Goal: Task Accomplishment & Management: Use online tool/utility

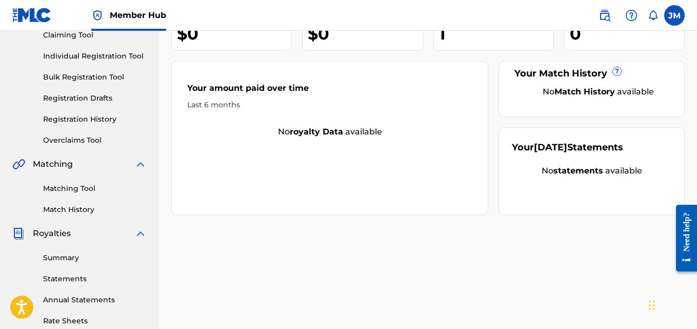
scroll to position [119, 0]
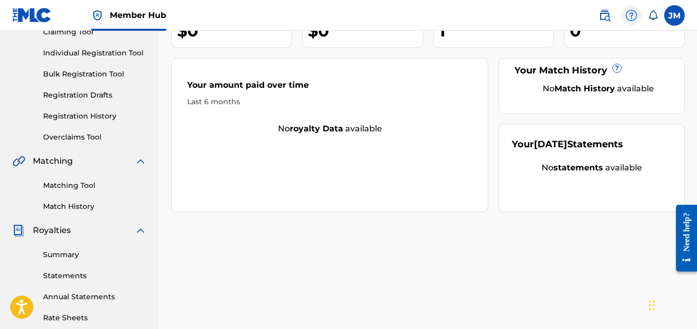
click at [636, 15] on img at bounding box center [631, 15] width 12 height 12
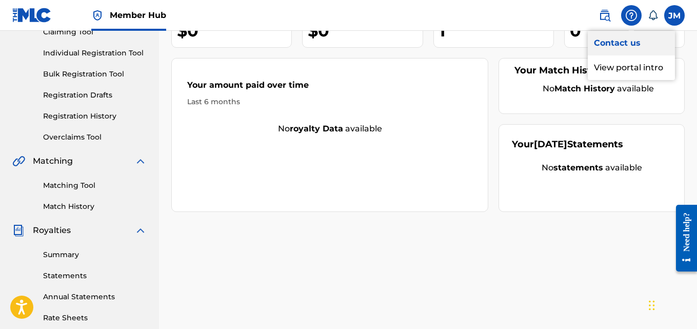
click at [611, 41] on link "Contact us" at bounding box center [631, 43] width 87 height 25
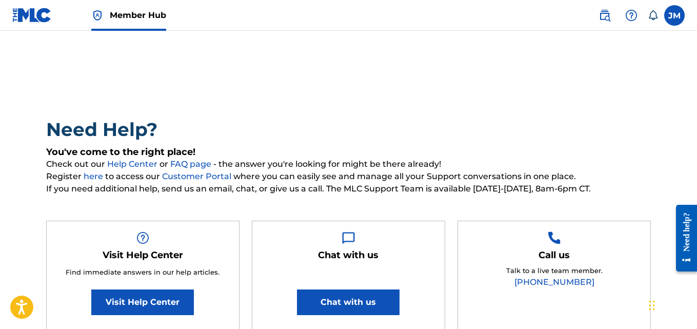
click at [119, 21] on span "Member Hub" at bounding box center [138, 15] width 56 height 12
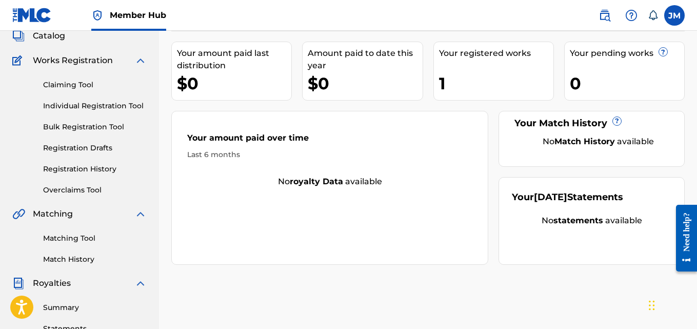
scroll to position [68, 0]
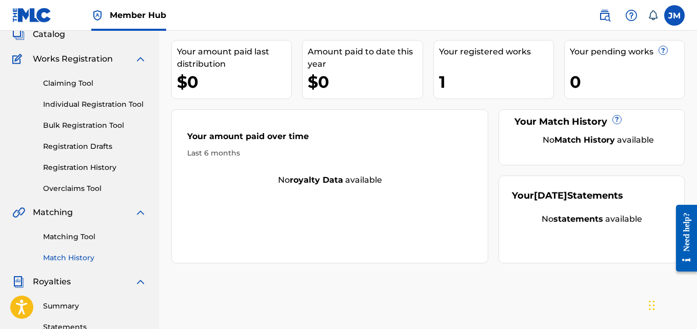
click at [75, 256] on link "Match History" at bounding box center [95, 257] width 104 height 11
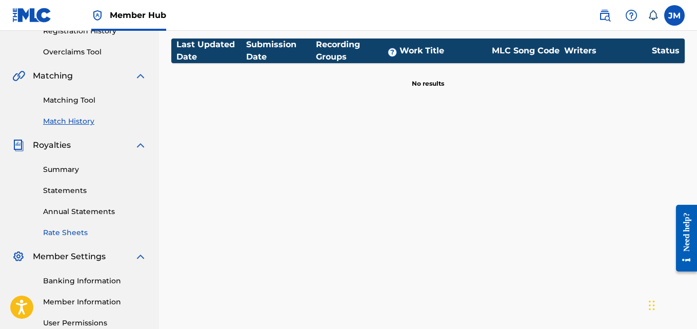
scroll to position [219, 0]
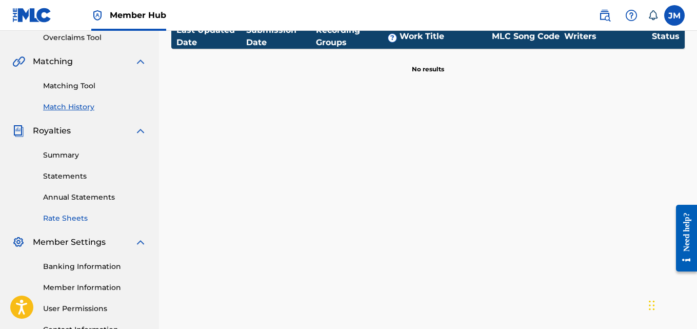
click at [95, 288] on link "Member Information" at bounding box center [95, 287] width 104 height 11
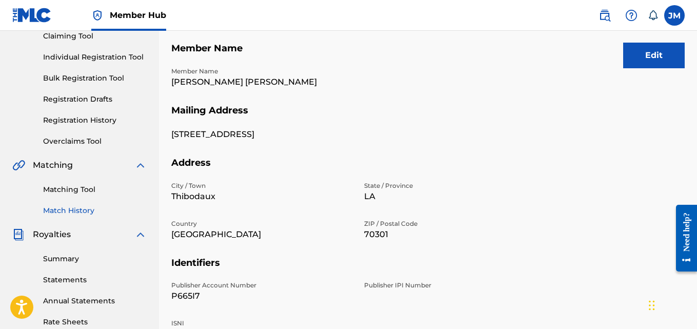
scroll to position [116, 0]
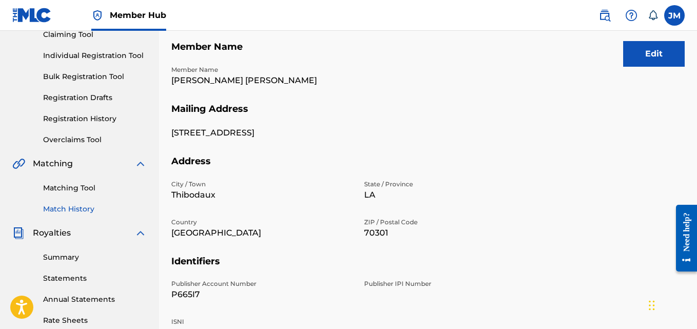
click at [81, 207] on link "Match History" at bounding box center [95, 209] width 104 height 11
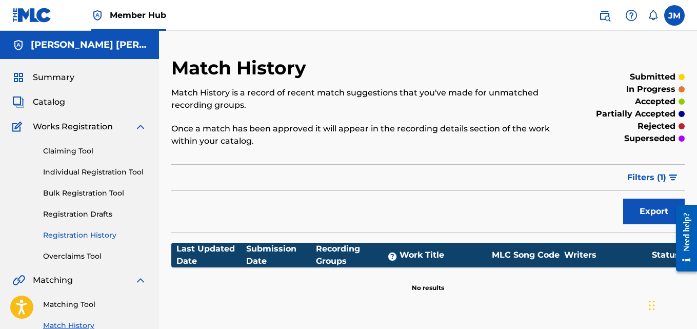
click at [76, 239] on link "Registration History" at bounding box center [95, 235] width 104 height 11
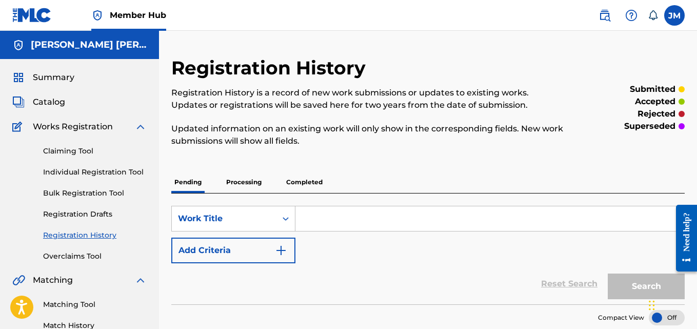
click at [309, 180] on p "Completed" at bounding box center [304, 182] width 43 height 22
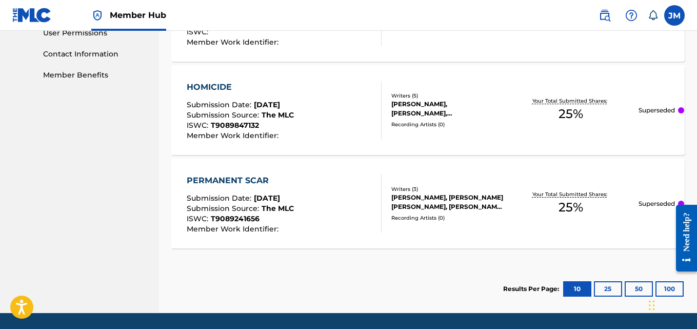
scroll to position [495, 0]
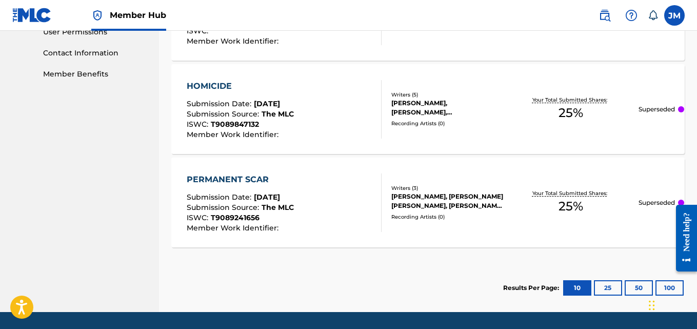
click at [461, 123] on div "Recording Artists ( 0 )" at bounding box center [447, 124] width 112 height 8
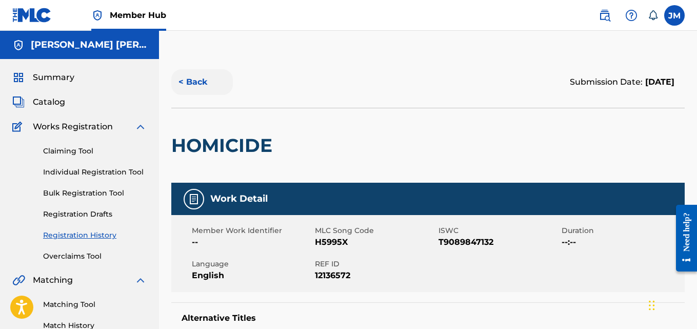
click at [193, 84] on button "< Back" at bounding box center [202, 82] width 62 height 26
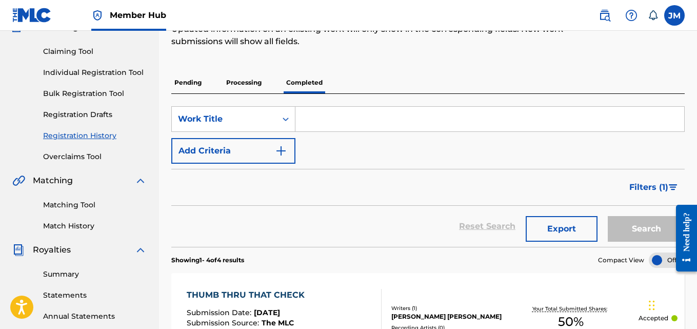
scroll to position [83, 0]
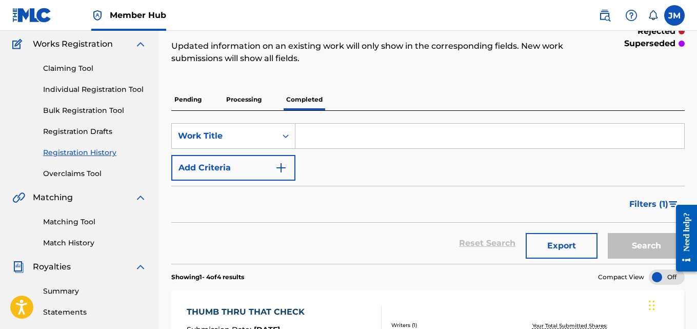
click at [241, 98] on p "Processing" at bounding box center [244, 100] width 42 height 22
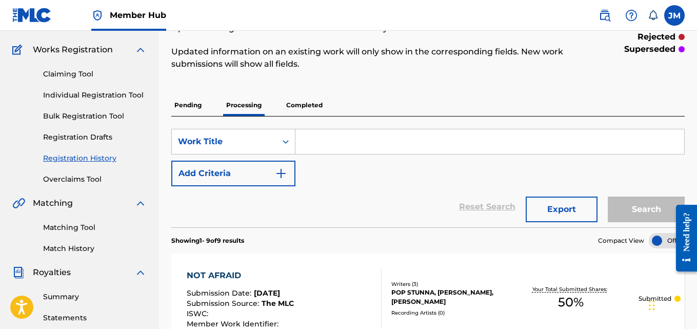
scroll to position [79, 0]
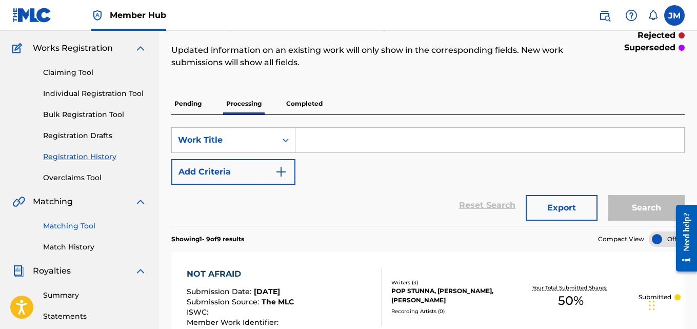
click at [80, 224] on link "Matching Tool" at bounding box center [95, 226] width 104 height 11
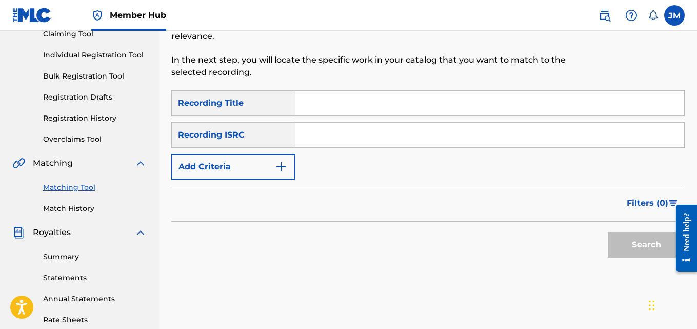
scroll to position [117, 0]
click at [324, 135] on input "Search Form" at bounding box center [490, 134] width 389 height 25
click at [312, 108] on input "Search Form" at bounding box center [490, 102] width 389 height 25
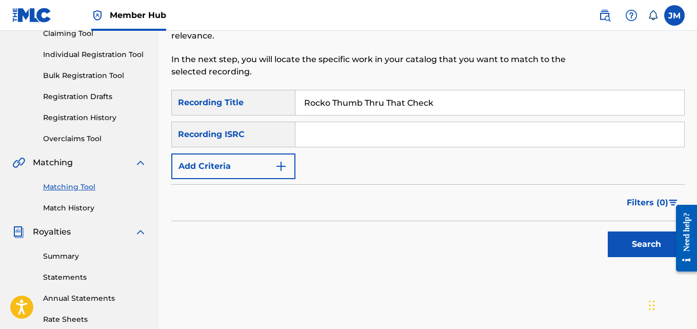
drag, startPoint x: 332, startPoint y: 101, endPoint x: 290, endPoint y: 99, distance: 42.2
click at [290, 99] on div "SearchWithCriteria94c1b7e2-f014-4e0b-98df-d799266d194c Recording Title Rocko Th…" at bounding box center [428, 103] width 514 height 26
type input "Thumb Thru That Check"
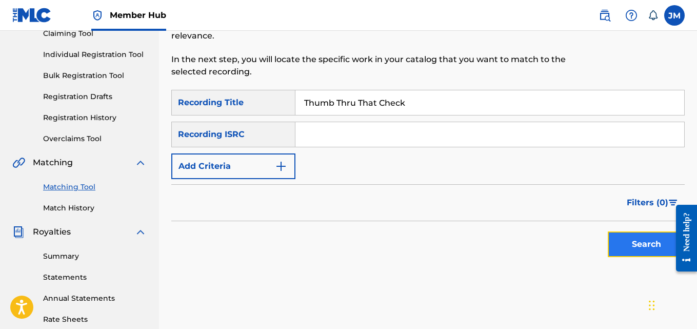
click at [652, 253] on button "Search" at bounding box center [646, 244] width 77 height 26
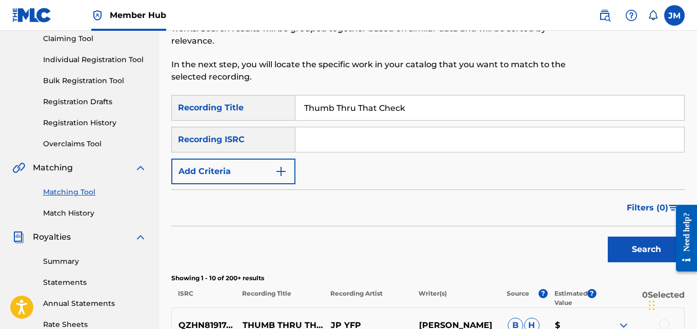
scroll to position [112, 0]
click at [328, 145] on input "Search Form" at bounding box center [490, 140] width 389 height 25
drag, startPoint x: 410, startPoint y: 110, endPoint x: 291, endPoint y: 98, distance: 119.2
click at [291, 98] on div "SearchWithCriteria94c1b7e2-f014-4e0b-98df-d799266d194c Recording Title Thumb Th…" at bounding box center [428, 108] width 514 height 26
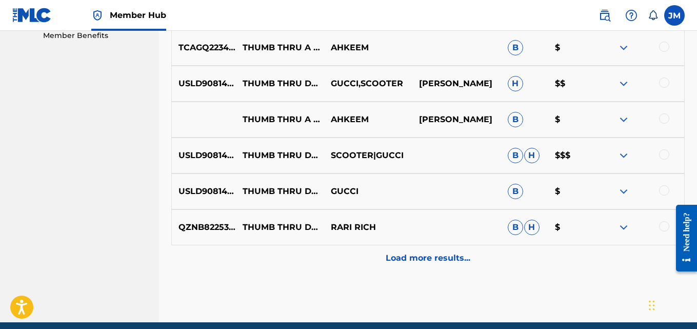
scroll to position [543, 0]
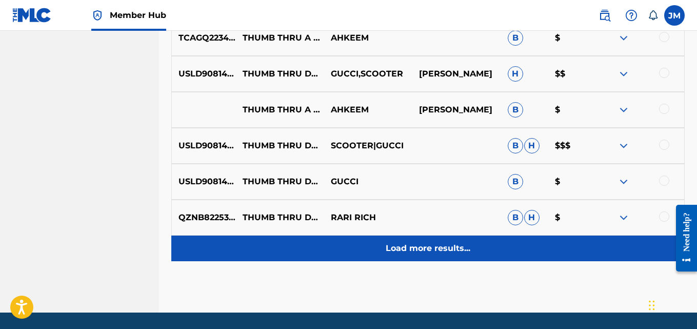
click at [422, 250] on p "Load more results..." at bounding box center [428, 248] width 85 height 12
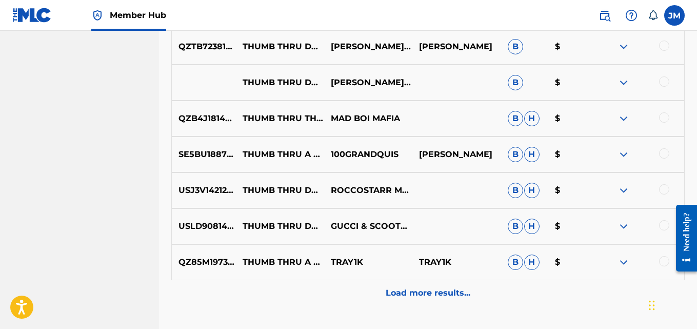
scroll to position [858, 0]
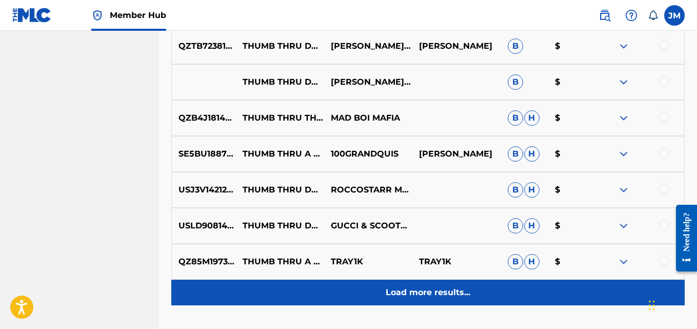
click at [449, 298] on p "Load more results..." at bounding box center [428, 292] width 85 height 12
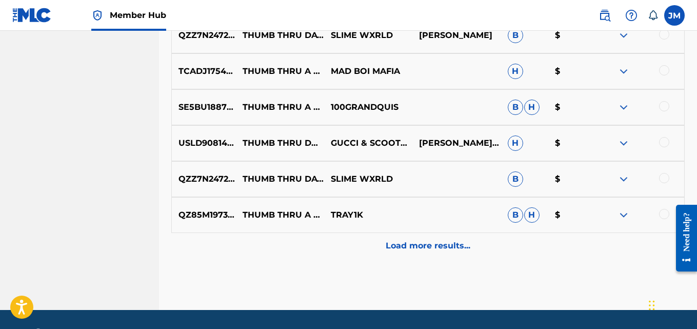
scroll to position [1294, 0]
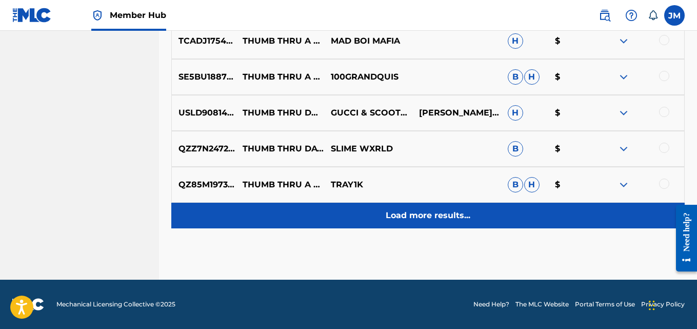
click at [443, 215] on p "Load more results..." at bounding box center [428, 215] width 85 height 12
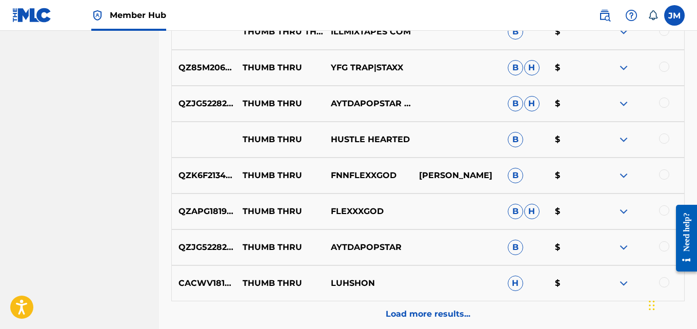
scroll to position [1556, 0]
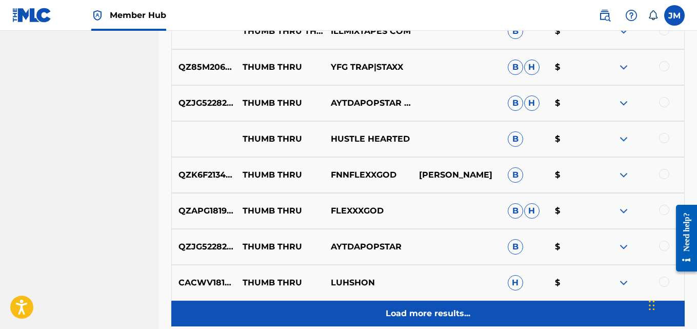
click at [454, 312] on p "Load more results..." at bounding box center [428, 313] width 85 height 12
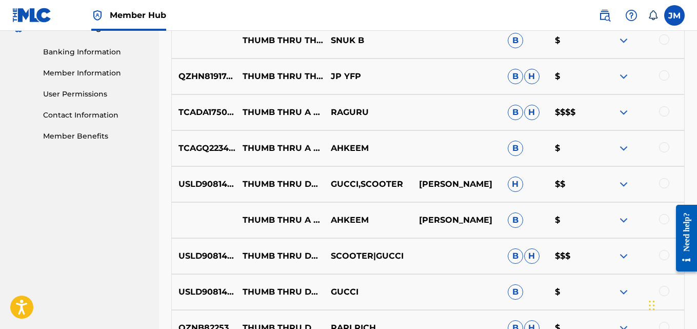
scroll to position [434, 0]
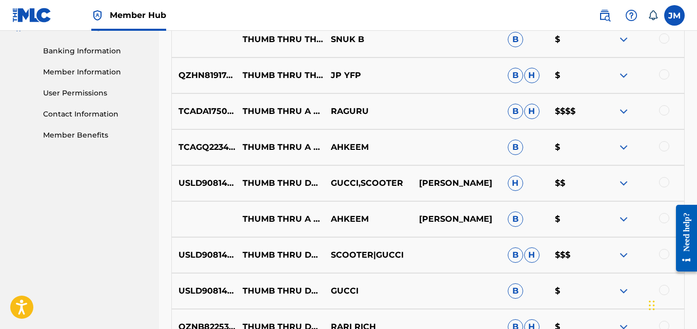
click at [625, 181] on img at bounding box center [624, 183] width 12 height 12
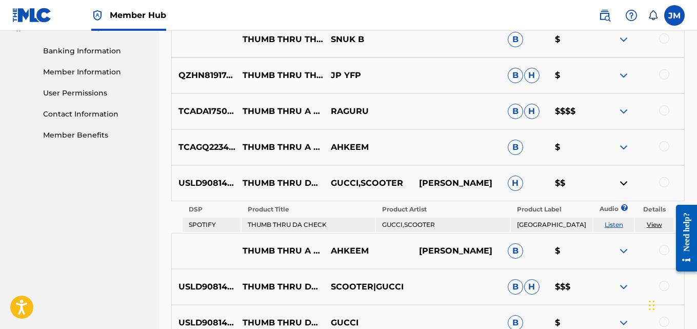
click at [624, 113] on img at bounding box center [624, 111] width 12 height 12
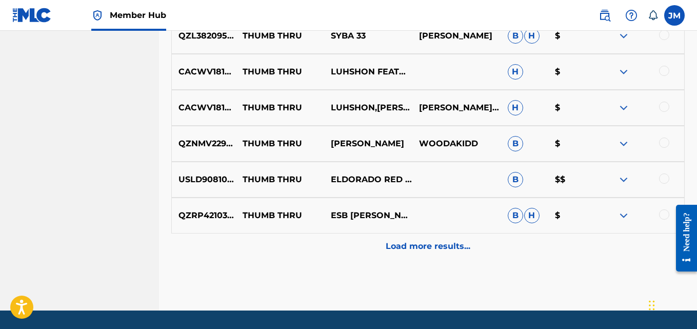
scroll to position [2201, 0]
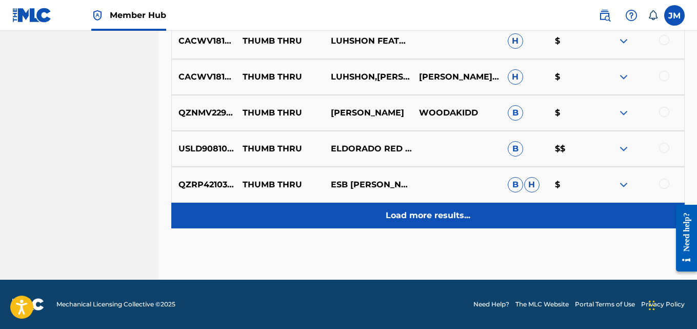
click at [416, 217] on p "Load more results..." at bounding box center [428, 215] width 85 height 12
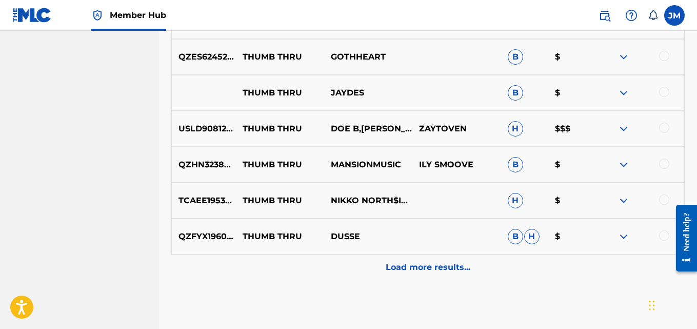
scroll to position [2322, 0]
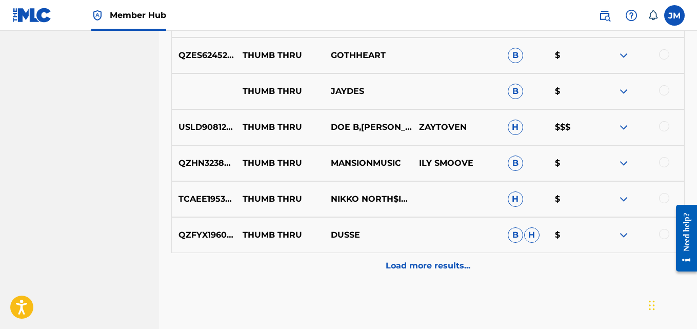
click at [621, 129] on img at bounding box center [624, 127] width 12 height 12
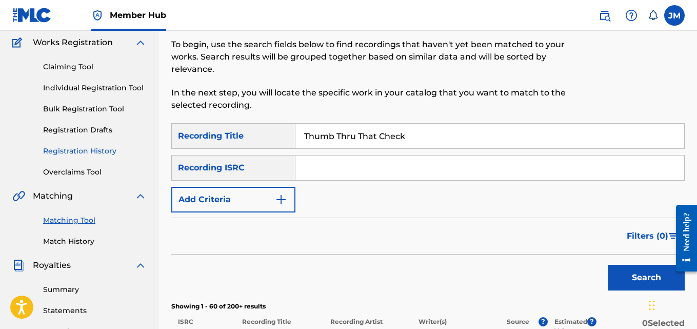
scroll to position [84, 0]
drag, startPoint x: 414, startPoint y: 140, endPoint x: 304, endPoint y: 125, distance: 110.7
click at [304, 125] on input "Thumb Thru That Check" at bounding box center [490, 136] width 389 height 25
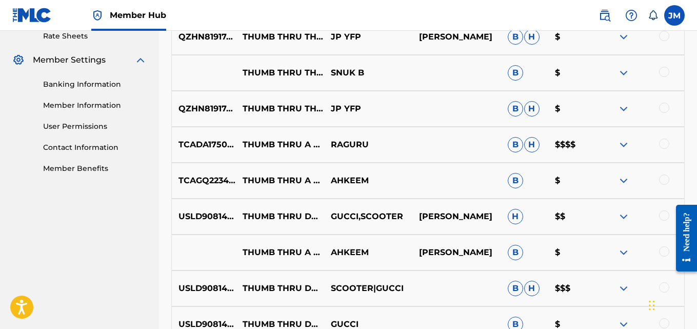
scroll to position [401, 0]
click at [627, 145] on img at bounding box center [624, 144] width 12 height 12
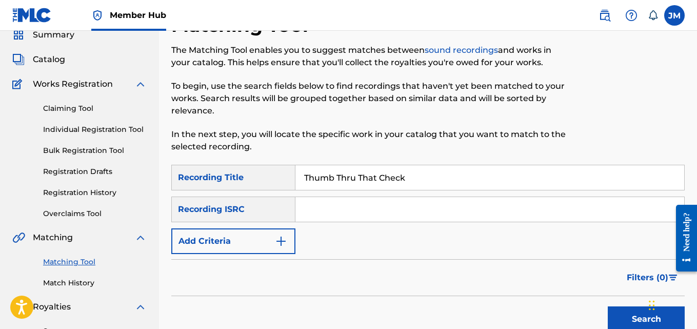
scroll to position [37, 0]
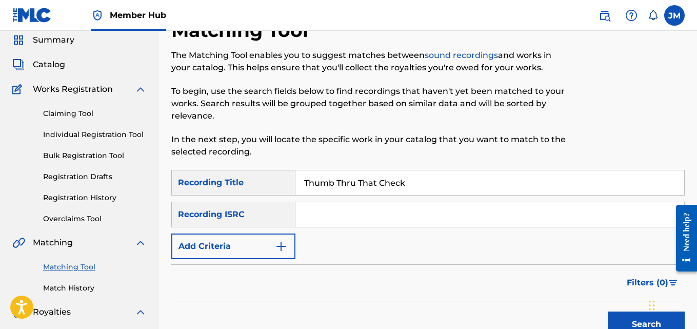
paste input "USUYG1011754"
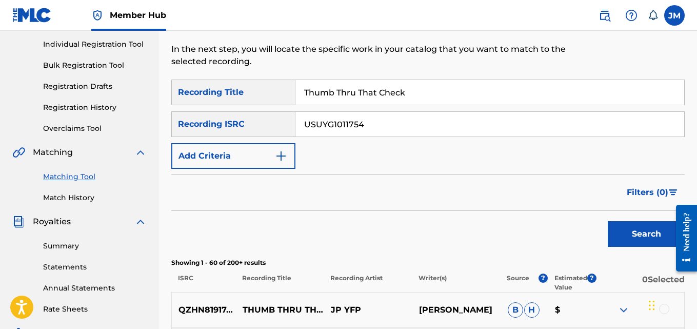
scroll to position [128, 0]
type input "USUYG1011754"
click at [614, 232] on button "Search" at bounding box center [646, 234] width 77 height 26
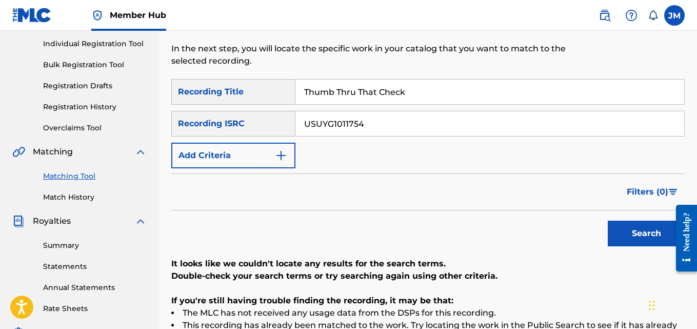
drag, startPoint x: 413, startPoint y: 95, endPoint x: 283, endPoint y: 94, distance: 129.8
click at [283, 94] on div "SearchWithCriteria94c1b7e2-f014-4e0b-98df-d799266d194c Recording Title Thumb Th…" at bounding box center [428, 92] width 514 height 26
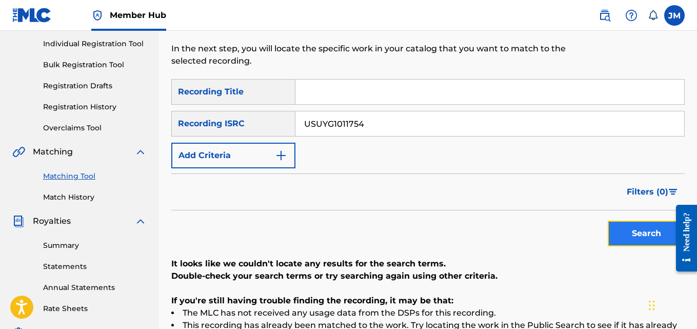
click at [648, 238] on button "Search" at bounding box center [646, 234] width 77 height 26
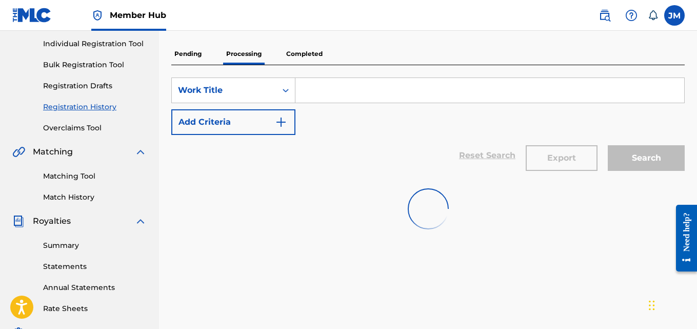
scroll to position [79, 0]
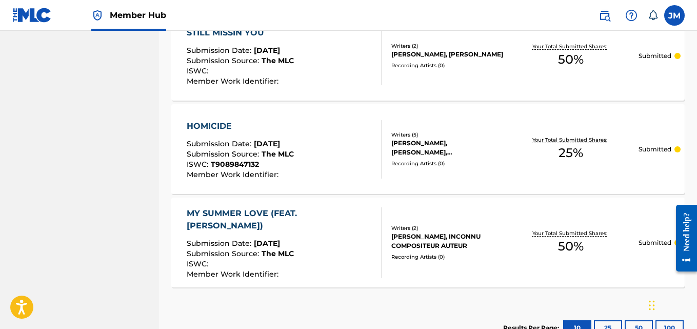
scroll to position [875, 0]
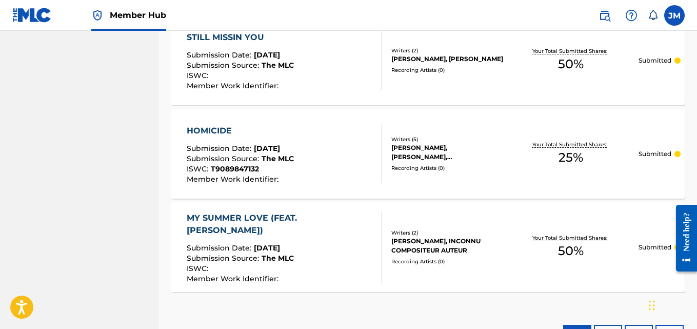
click at [309, 254] on div "Submission Source : The MLC" at bounding box center [280, 259] width 186 height 10
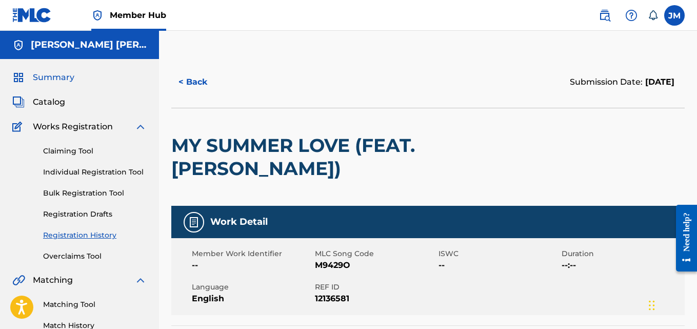
click at [65, 75] on span "Summary" at bounding box center [54, 77] width 42 height 12
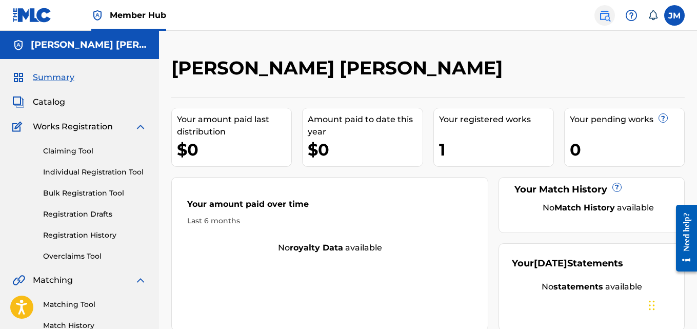
click at [602, 16] on img at bounding box center [605, 15] width 12 height 12
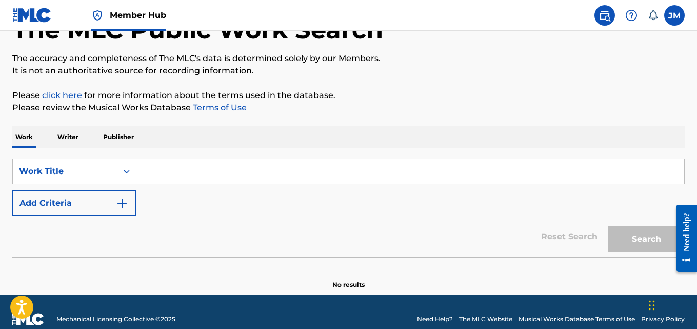
scroll to position [85, 0]
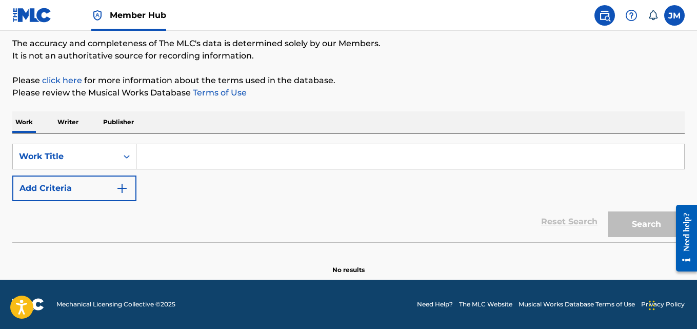
click at [111, 122] on p "Publisher" at bounding box center [118, 122] width 37 height 22
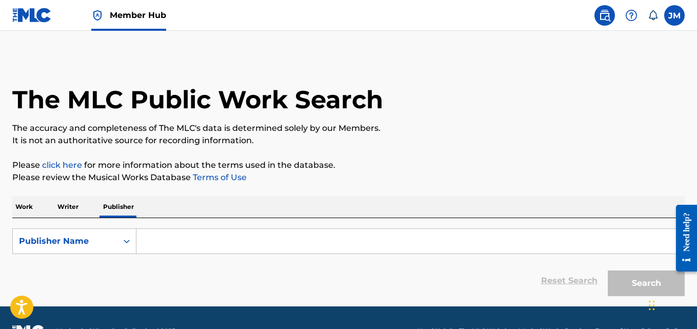
click at [70, 205] on p "Writer" at bounding box center [67, 207] width 27 height 22
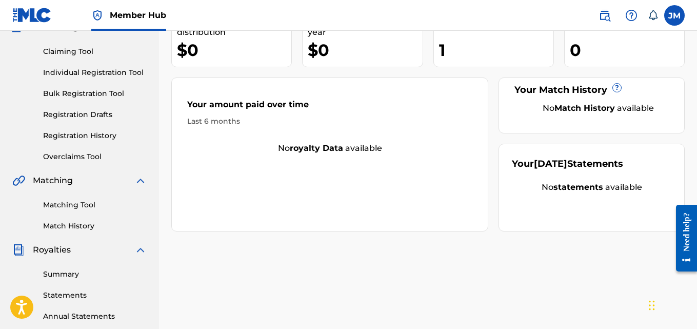
scroll to position [87, 0]
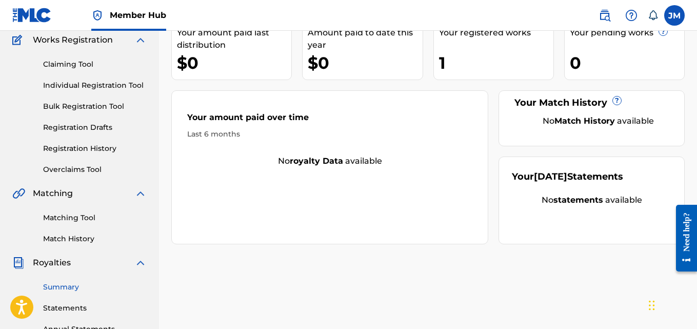
click at [70, 287] on link "Summary" at bounding box center [95, 287] width 104 height 11
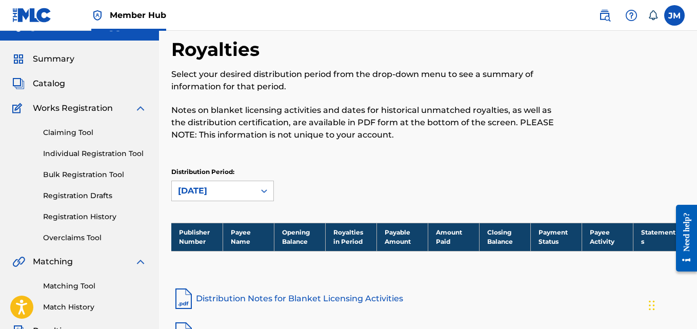
scroll to position [18, 0]
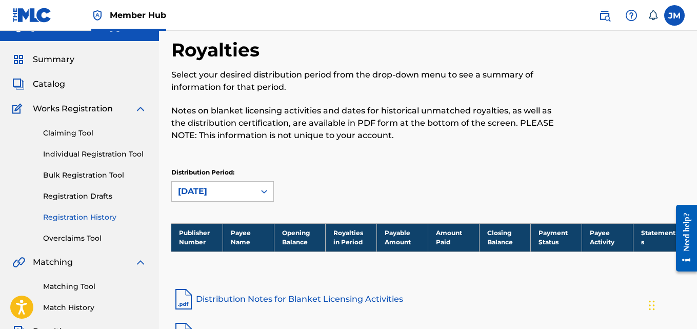
click at [97, 219] on link "Registration History" at bounding box center [95, 217] width 104 height 11
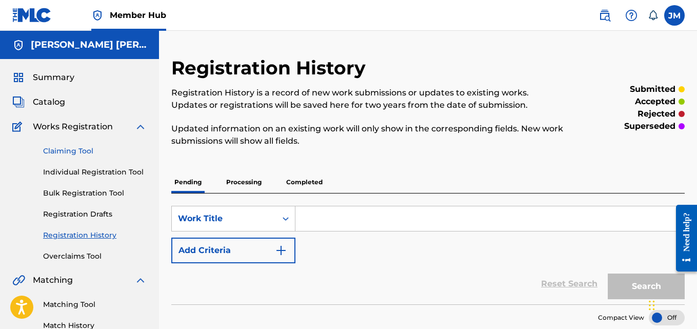
click at [54, 156] on link "Claiming Tool" at bounding box center [95, 151] width 104 height 11
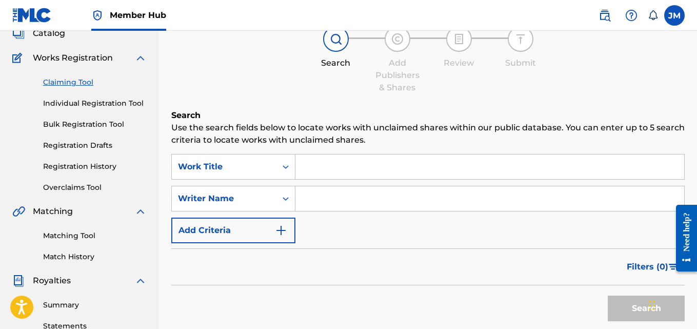
scroll to position [67, 0]
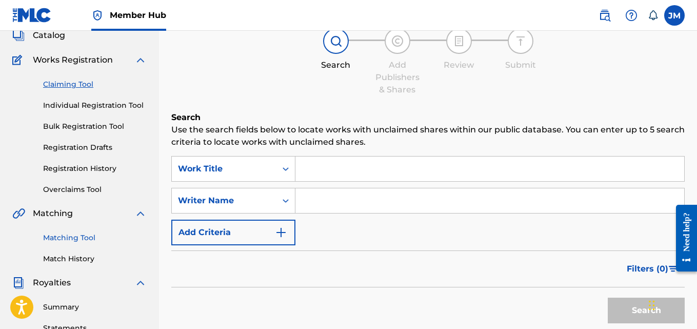
click at [88, 236] on link "Matching Tool" at bounding box center [95, 237] width 104 height 11
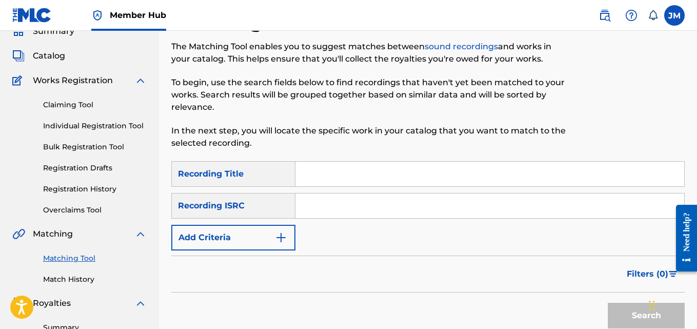
scroll to position [47, 0]
paste input "USUYG1011754"
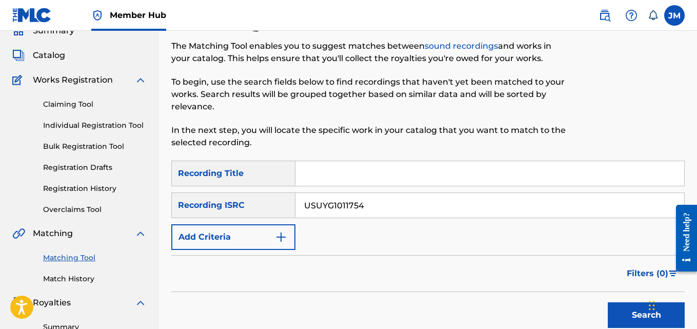
drag, startPoint x: 316, startPoint y: 203, endPoint x: 291, endPoint y: 208, distance: 24.7
click at [291, 208] on div "SearchWithCriteriac20a2259-3ccc-4c9d-9f86-a69f4b3b8db2 Recording ISRC USUYG1011…" at bounding box center [428, 205] width 514 height 26
click at [624, 318] on button "Search" at bounding box center [646, 315] width 77 height 26
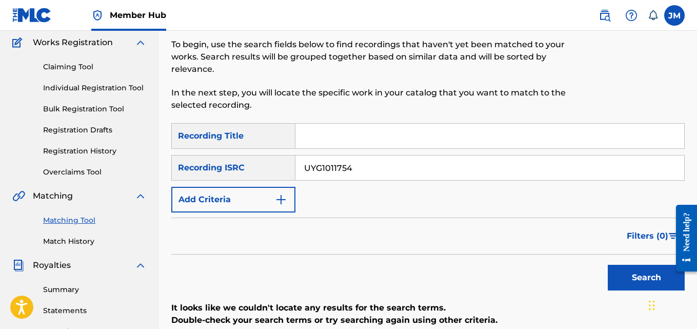
scroll to position [80, 0]
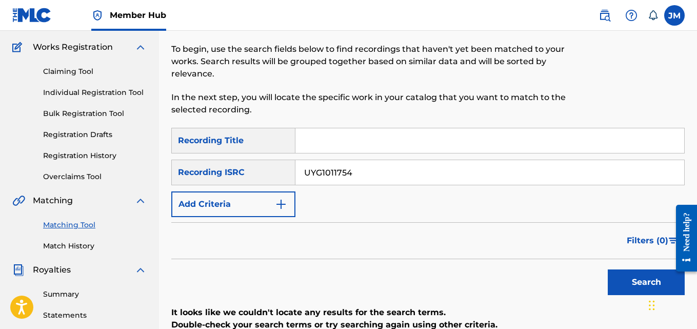
drag, startPoint x: 322, startPoint y: 171, endPoint x: 286, endPoint y: 174, distance: 35.5
click at [286, 174] on div "SearchWithCriteriac20a2259-3ccc-4c9d-9f86-a69f4b3b8db2 Recording ISRC UYG1011754" at bounding box center [428, 173] width 514 height 26
type input "1011754"
click at [637, 290] on button "Search" at bounding box center [646, 282] width 77 height 26
drag, startPoint x: 354, startPoint y: 174, endPoint x: 300, endPoint y: 168, distance: 54.7
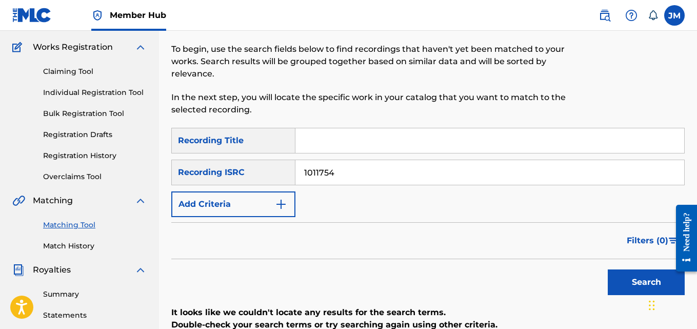
click at [300, 168] on input "1011754" at bounding box center [490, 172] width 389 height 25
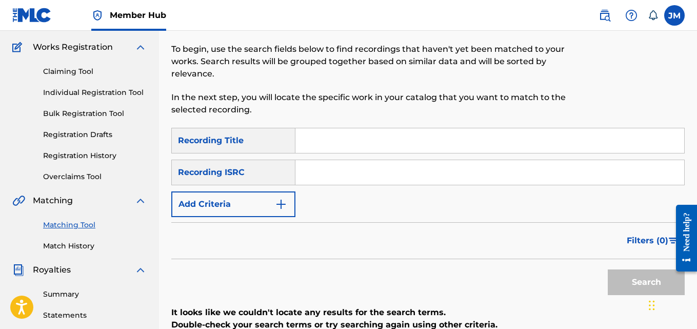
paste input "USUYG1011754"
type input "USUYG1011754"
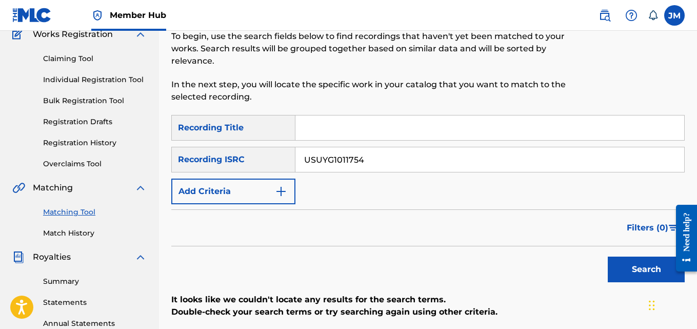
scroll to position [80, 0]
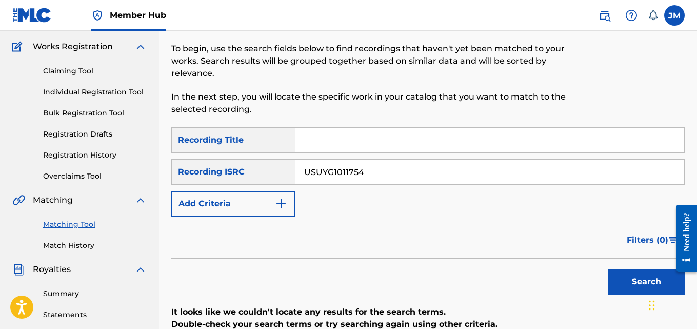
drag, startPoint x: 371, startPoint y: 174, endPoint x: 274, endPoint y: 153, distance: 99.2
click at [274, 153] on div "SearchWithCriteria94c1b7e2-f014-4e0b-98df-d799266d194c Recording Title SearchWi…" at bounding box center [428, 171] width 514 height 89
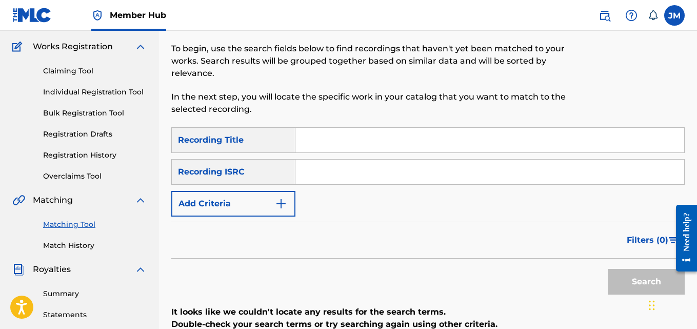
click at [77, 219] on link "Matching Tool" at bounding box center [95, 224] width 104 height 11
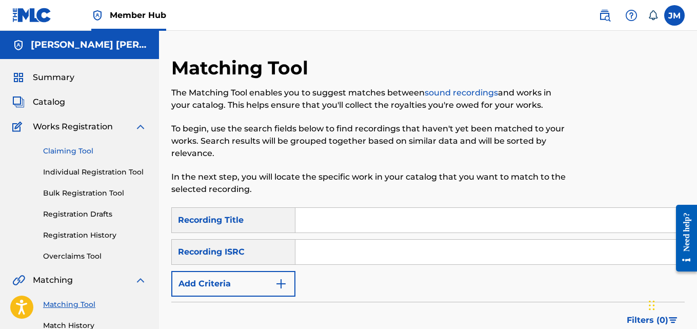
click at [66, 149] on link "Claiming Tool" at bounding box center [95, 151] width 104 height 11
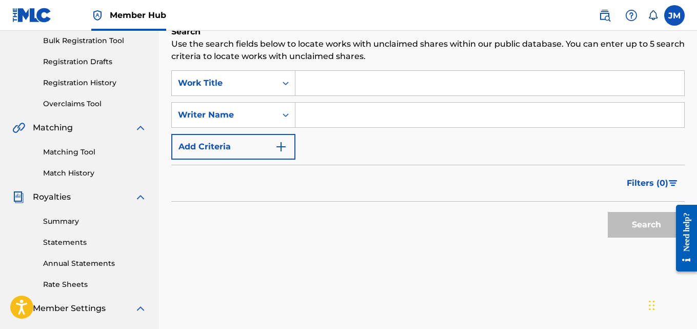
scroll to position [152, 0]
click at [70, 151] on link "Matching Tool" at bounding box center [95, 152] width 104 height 11
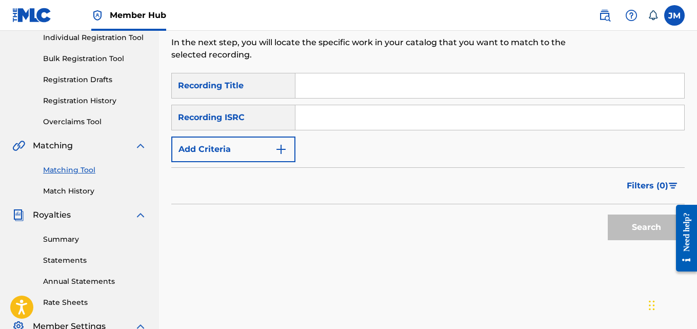
scroll to position [135, 0]
click at [319, 90] on input "Search Form" at bounding box center [490, 85] width 389 height 25
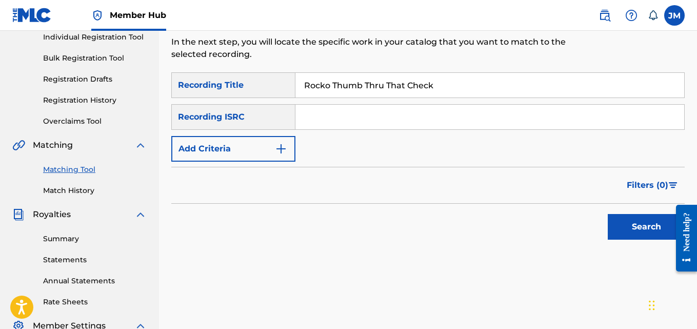
drag, startPoint x: 332, startPoint y: 83, endPoint x: 301, endPoint y: 84, distance: 30.8
click at [301, 84] on input "Rocko Thumb Thru That Check" at bounding box center [490, 85] width 389 height 25
type input "Thumb Thru That Check"
click at [646, 232] on button "Search" at bounding box center [646, 227] width 77 height 26
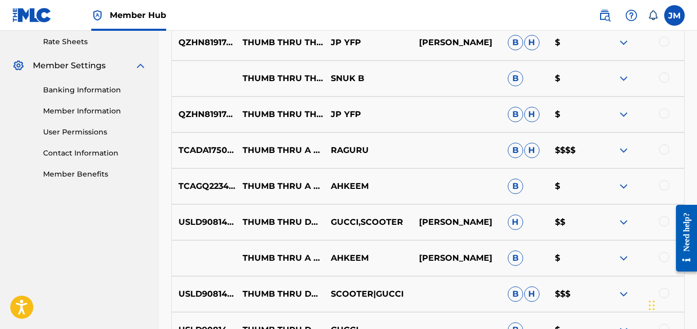
scroll to position [396, 0]
click at [624, 45] on img at bounding box center [624, 42] width 12 height 12
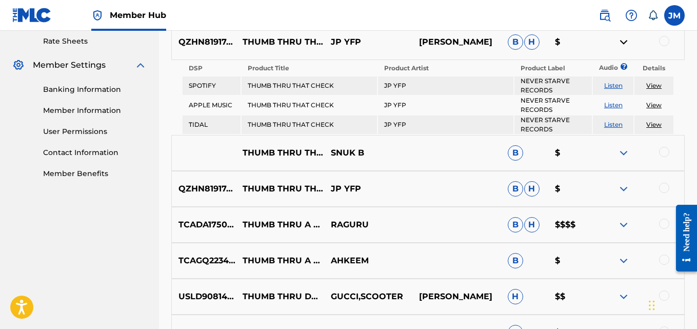
click at [613, 87] on link "Listen" at bounding box center [613, 86] width 18 height 8
drag, startPoint x: 334, startPoint y: 85, endPoint x: 238, endPoint y: 84, distance: 95.9
click at [238, 84] on tr "SPOTIFY THUMB THRU THAT CHECK JP YFP NEVER STARVE RECORDS Listen View" at bounding box center [428, 85] width 491 height 18
copy tr "THUMB THRU THAT CHECK"
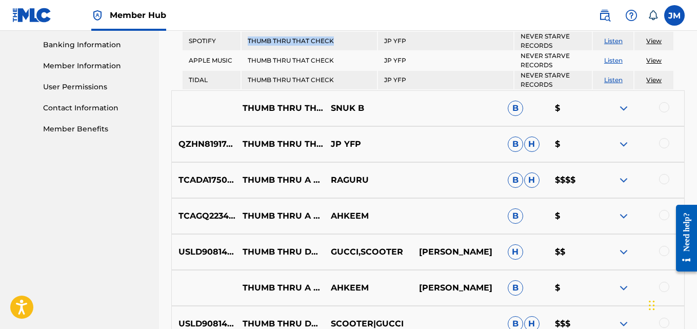
scroll to position [441, 0]
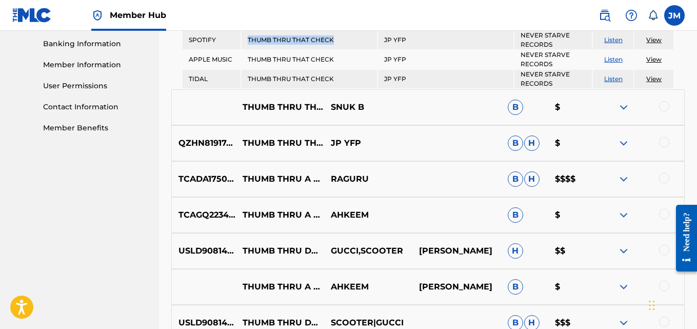
click at [625, 178] on img at bounding box center [624, 179] width 12 height 12
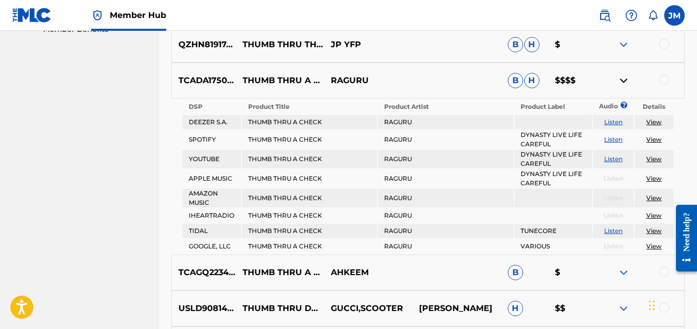
scroll to position [541, 0]
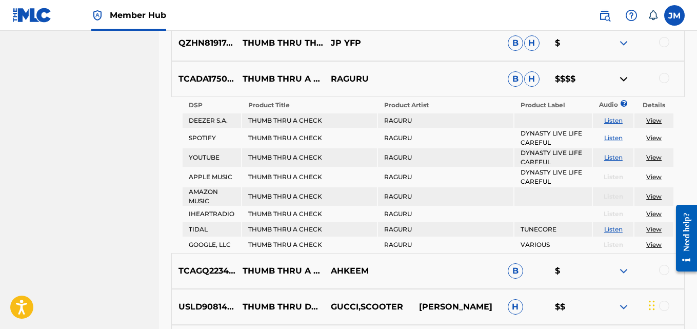
click at [619, 138] on link "Listen" at bounding box center [613, 138] width 18 height 8
drag, startPoint x: 249, startPoint y: 139, endPoint x: 561, endPoint y: 143, distance: 312.5
click at [561, 143] on tr "SPOTIFY THUMB THRU A CHECK RAGURU DYNASTY LIVE LIFE CAREFUL Listen View" at bounding box center [428, 138] width 491 height 18
copy tr "THUMB THRU A CHECK RAGURU DYNASTY LIVE LIFE CAREFUL"
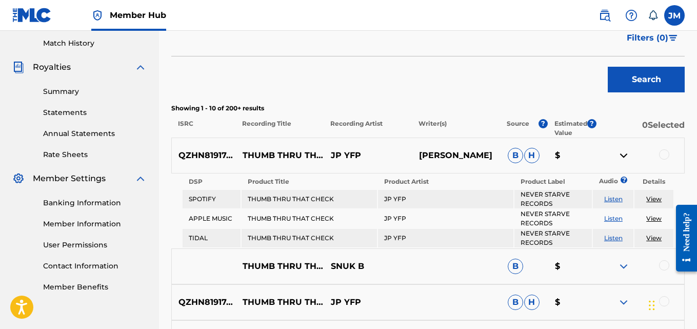
scroll to position [283, 0]
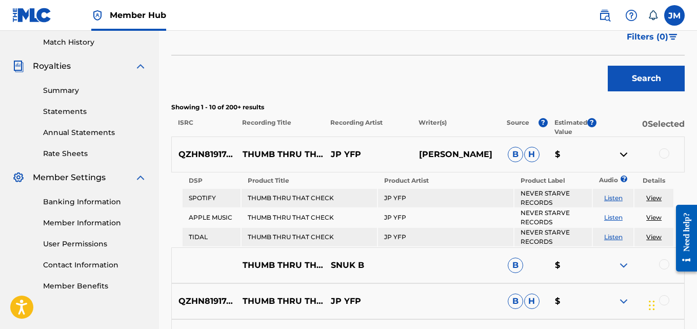
click at [430, 155] on p "JASMIA TERROD DUDLEY" at bounding box center [457, 154] width 88 height 12
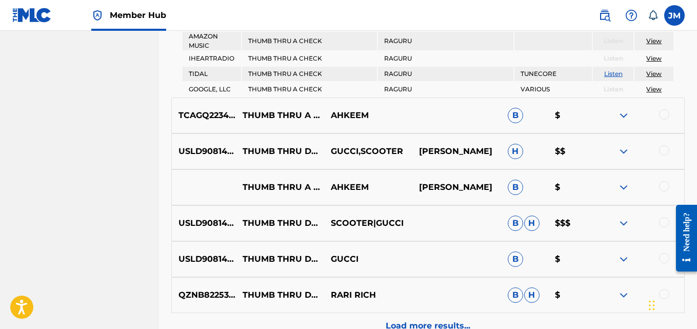
scroll to position [698, 0]
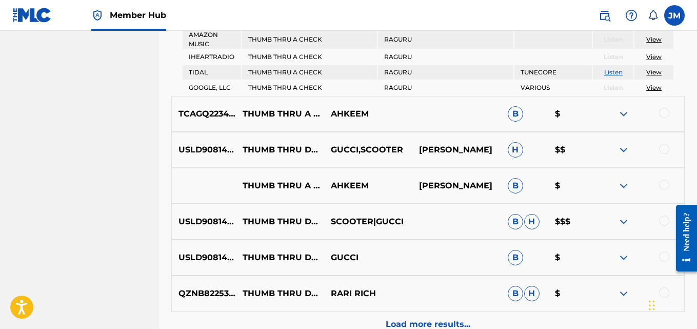
click at [627, 188] on img at bounding box center [624, 186] width 12 height 12
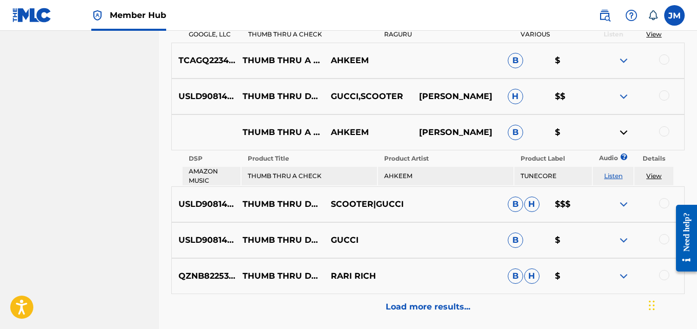
scroll to position [771, 0]
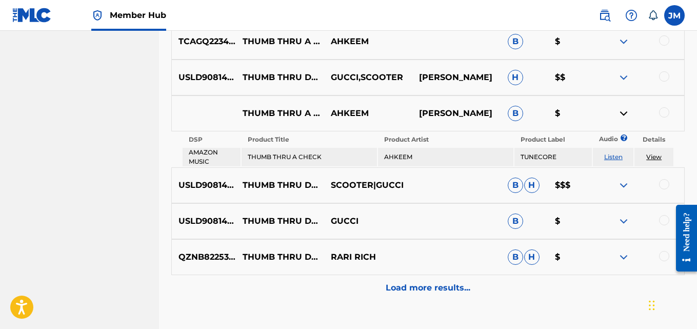
click at [623, 186] on img at bounding box center [624, 185] width 12 height 12
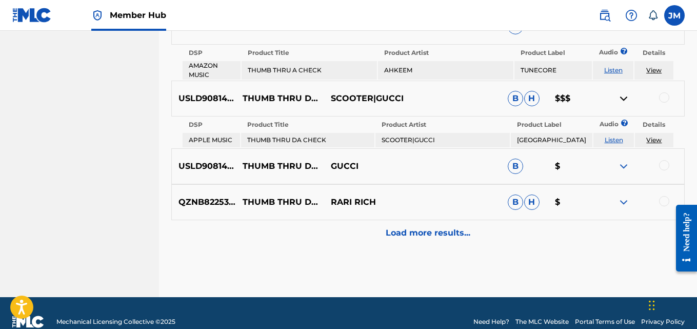
scroll to position [858, 0]
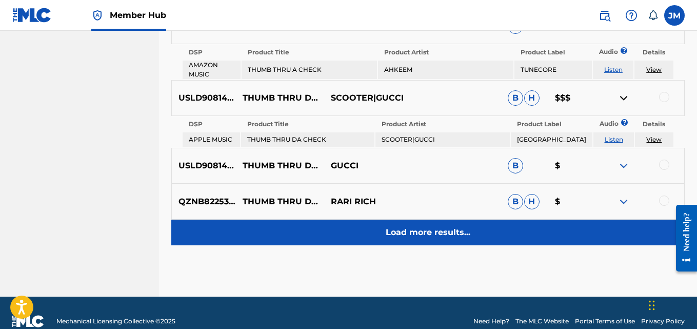
click at [445, 237] on p "Load more results..." at bounding box center [428, 232] width 85 height 12
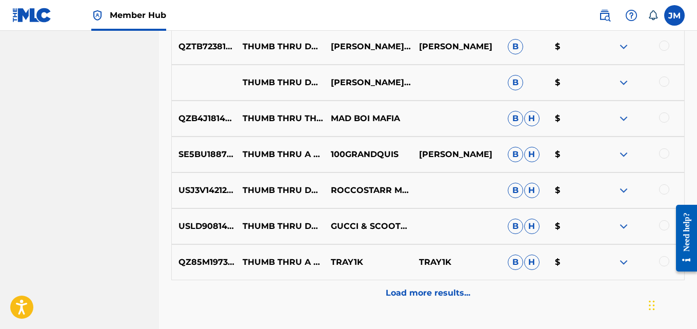
click at [445, 237] on div "USLD90814855 THUMB THRU DA CHECK GUCCI & SCOOTER B H $" at bounding box center [428, 226] width 514 height 36
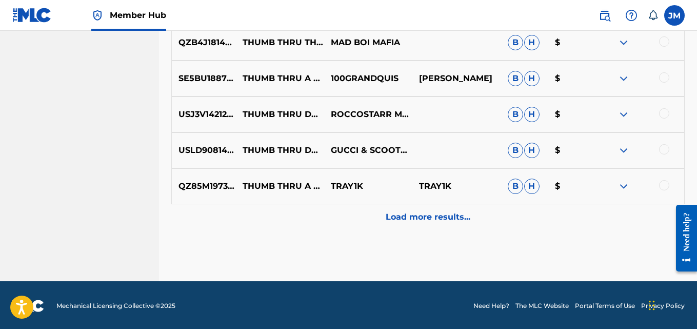
scroll to position [935, 0]
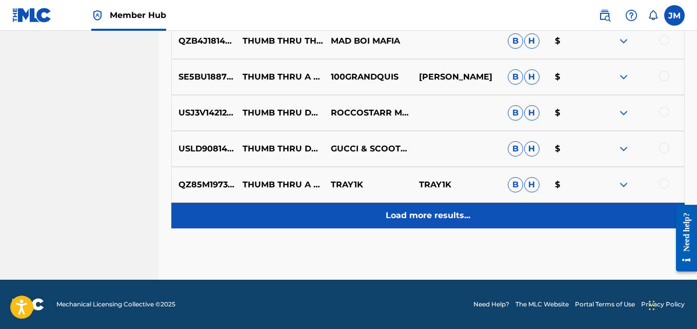
click at [439, 211] on p "Load more results..." at bounding box center [428, 215] width 85 height 12
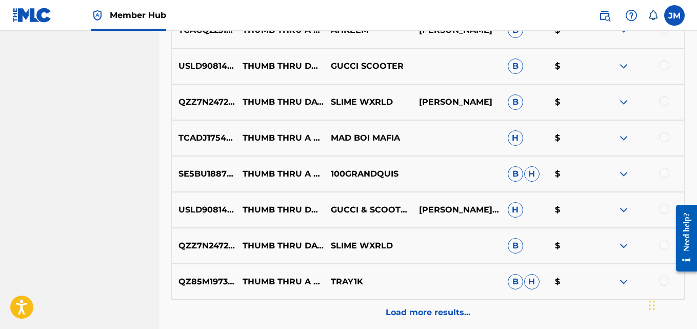
scroll to position [1294, 0]
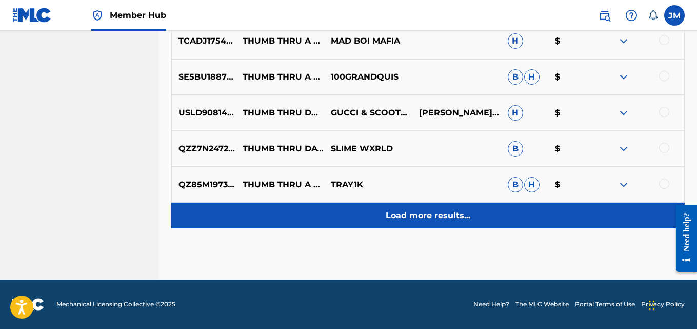
click at [453, 210] on p "Load more results..." at bounding box center [428, 215] width 85 height 12
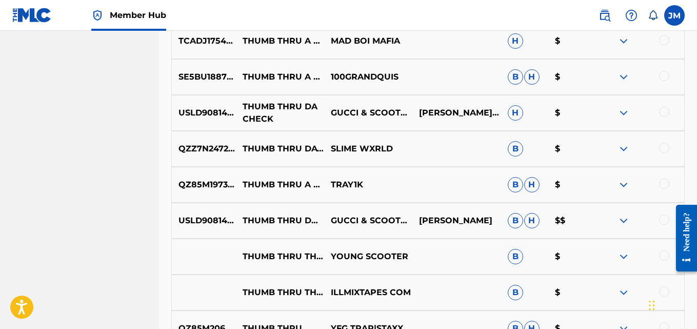
click at [313, 117] on p "THUMB THRU DA CHECK" at bounding box center [280, 113] width 88 height 25
click at [627, 110] on img at bounding box center [624, 113] width 12 height 12
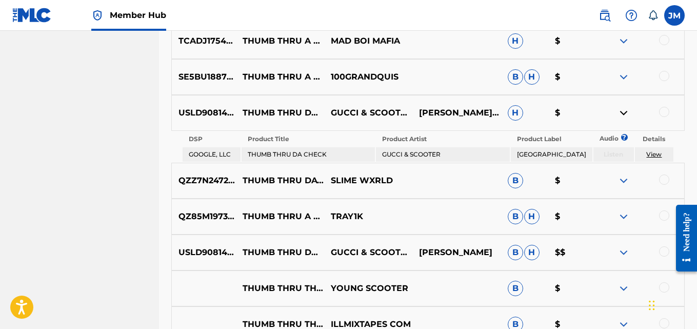
click at [654, 153] on link "View" at bounding box center [653, 154] width 15 height 8
click at [618, 109] on img at bounding box center [624, 113] width 12 height 12
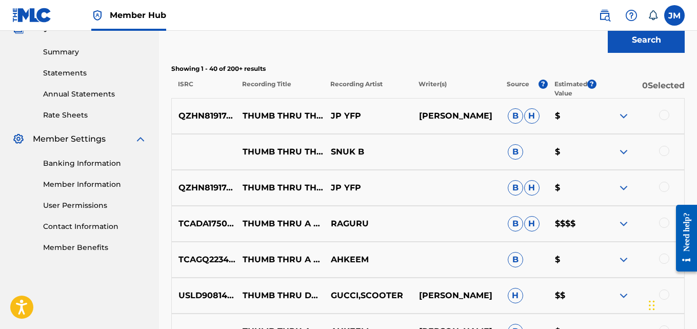
scroll to position [323, 0]
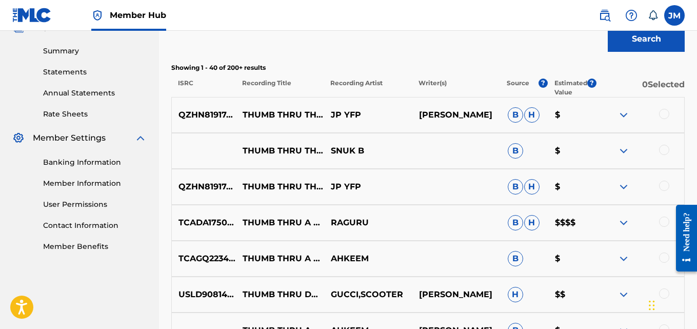
click at [621, 116] on img at bounding box center [624, 115] width 12 height 12
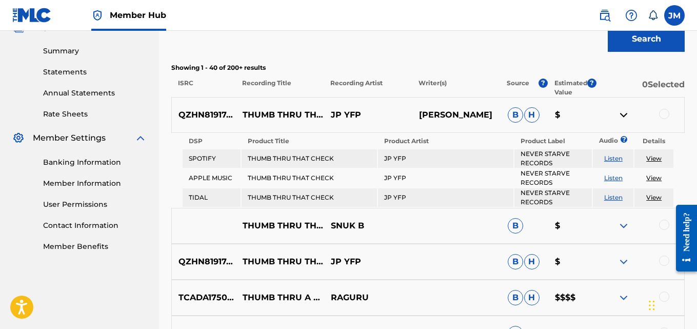
click at [418, 232] on div "THUMB THRU THAT CHECK SNUK B B $" at bounding box center [428, 226] width 514 height 36
click at [666, 116] on div at bounding box center [664, 114] width 10 height 10
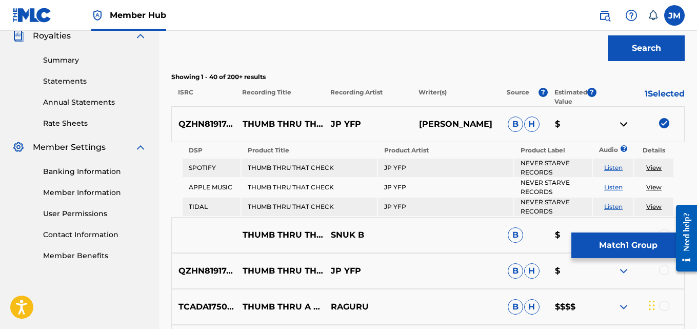
scroll to position [313, 0]
click at [664, 121] on img at bounding box center [664, 124] width 10 height 10
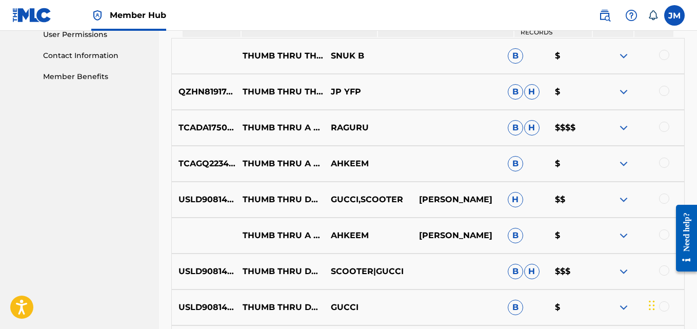
scroll to position [499, 0]
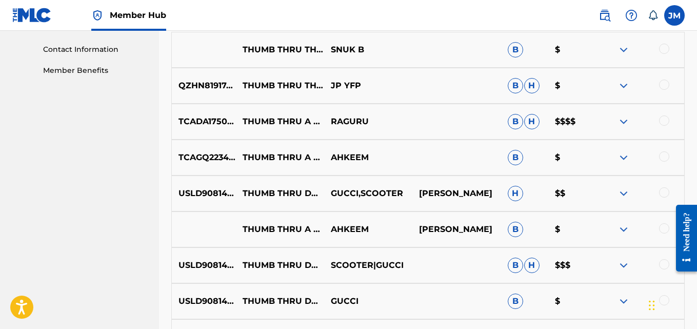
click at [658, 194] on div at bounding box center [640, 193] width 88 height 12
click at [665, 193] on div at bounding box center [664, 192] width 10 height 10
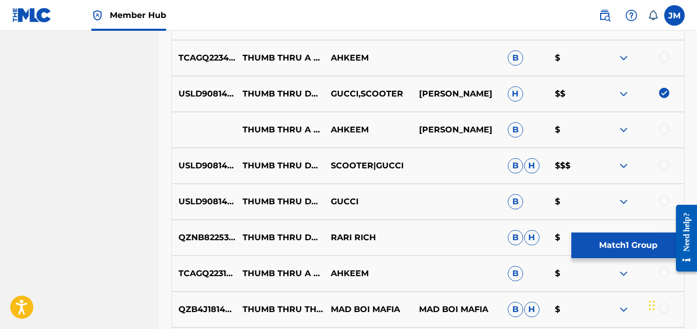
scroll to position [602, 0]
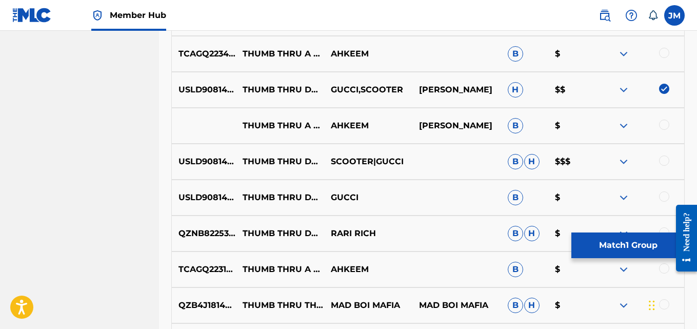
click at [664, 165] on div at bounding box center [664, 160] width 10 height 10
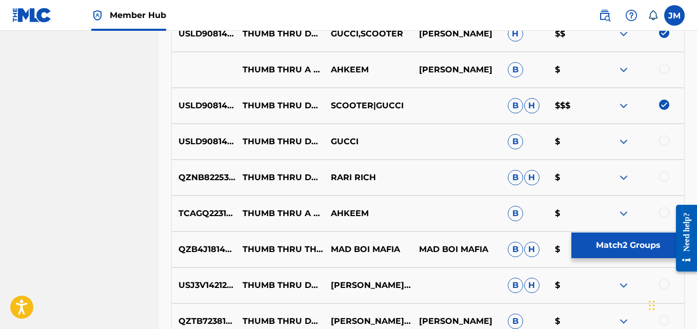
scroll to position [662, 0]
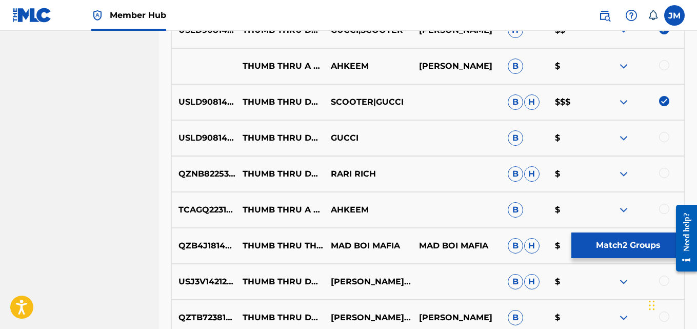
click at [667, 140] on div at bounding box center [664, 137] width 10 height 10
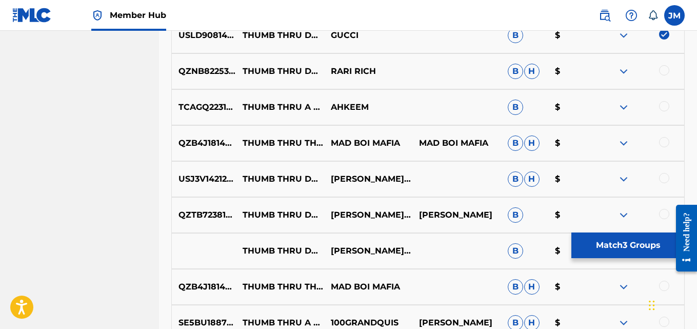
scroll to position [767, 0]
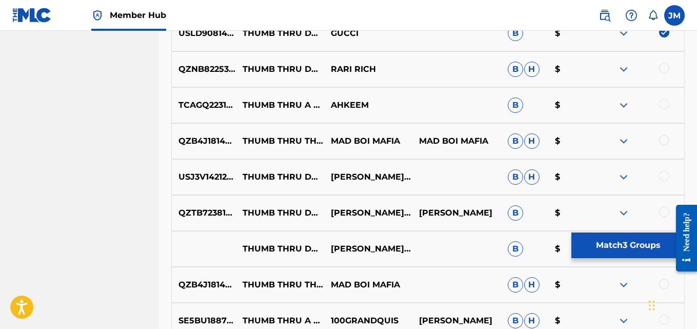
click at [624, 179] on img at bounding box center [624, 177] width 12 height 12
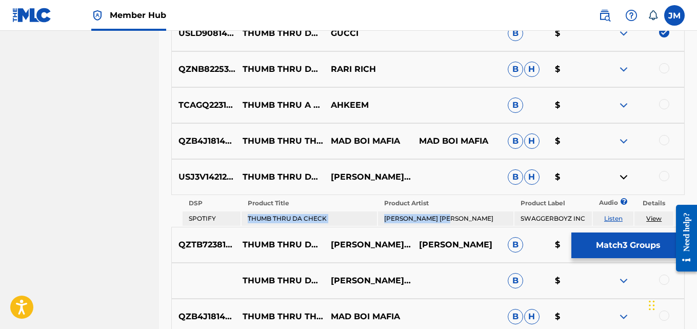
drag, startPoint x: 454, startPoint y: 220, endPoint x: 249, endPoint y: 222, distance: 205.2
click at [249, 222] on tr "SPOTIFY THUMB THRU DA CHECK ROCCO STARR MAZZI SWAGGERBOYZ INC Listen View" at bounding box center [428, 218] width 491 height 14
copy tr "THUMB THRU DA CHECK ROCCO STARR MAZZI"
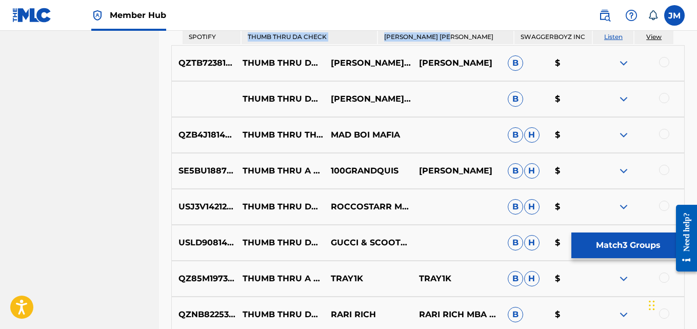
scroll to position [951, 0]
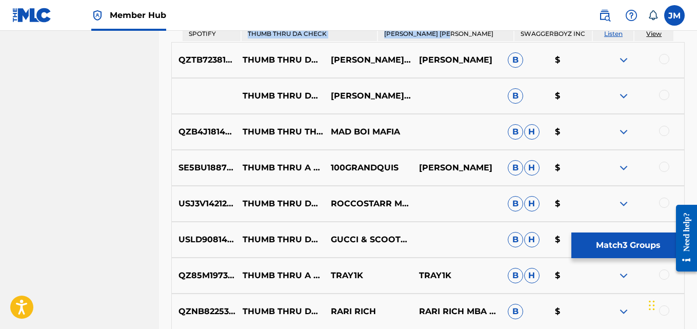
click at [622, 204] on img at bounding box center [624, 204] width 12 height 12
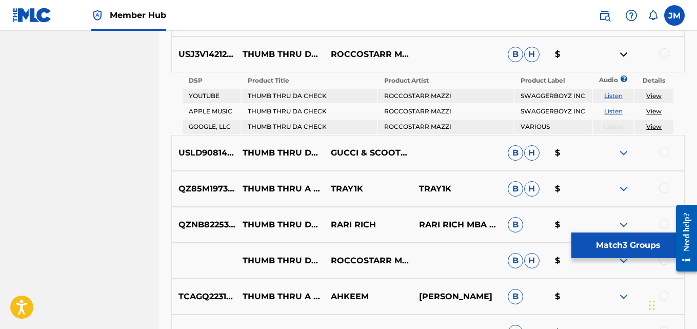
scroll to position [1102, 0]
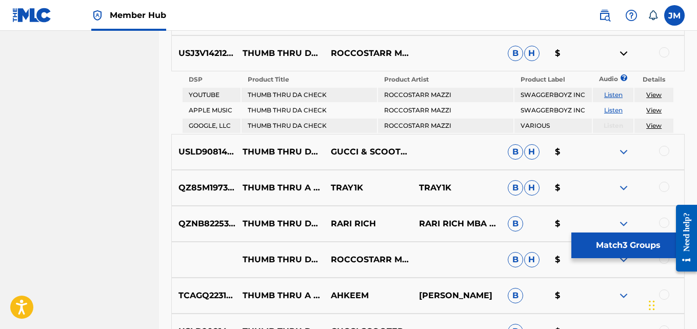
click at [664, 150] on div at bounding box center [664, 151] width 10 height 10
click at [628, 148] on img at bounding box center [624, 152] width 12 height 12
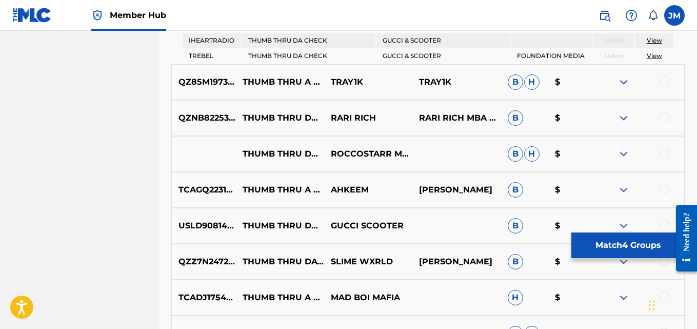
scroll to position [1286, 0]
click at [624, 124] on img at bounding box center [624, 117] width 12 height 12
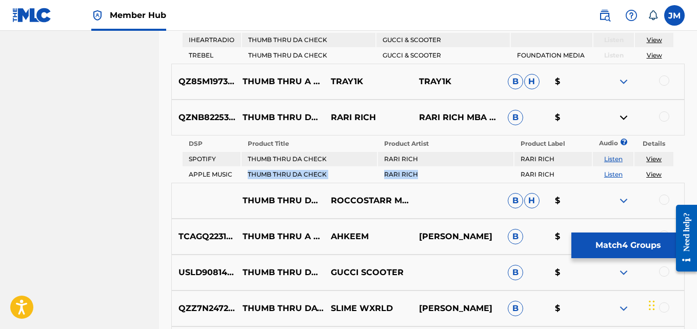
drag, startPoint x: 249, startPoint y: 178, endPoint x: 468, endPoint y: 182, distance: 219.1
click at [468, 182] on tr "APPLE MUSIC THUMB THRU DA CHECK RARI RICH RARI RICH Listen View" at bounding box center [428, 174] width 491 height 14
copy tr "THUMB THRU DA CHECK RARI RICH"
click at [456, 219] on div "THUMB THRU DA CHECK ROCCOSTARR MAZZI B H $" at bounding box center [428, 201] width 514 height 36
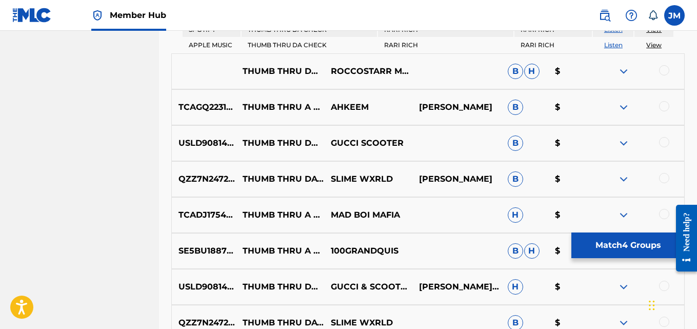
scroll to position [1416, 0]
click at [626, 74] on img at bounding box center [624, 71] width 12 height 12
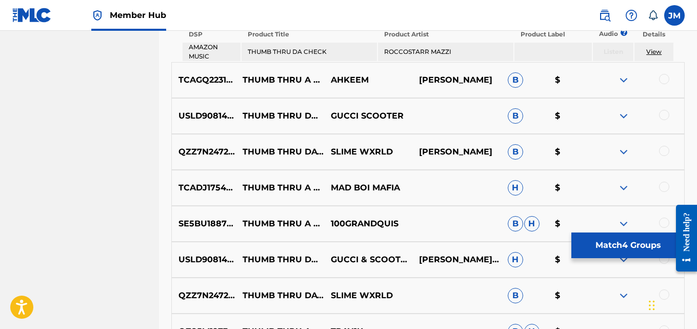
scroll to position [1482, 0]
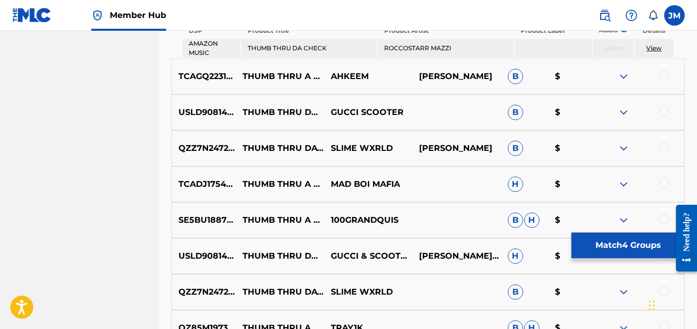
click at [665, 116] on div at bounding box center [664, 111] width 10 height 10
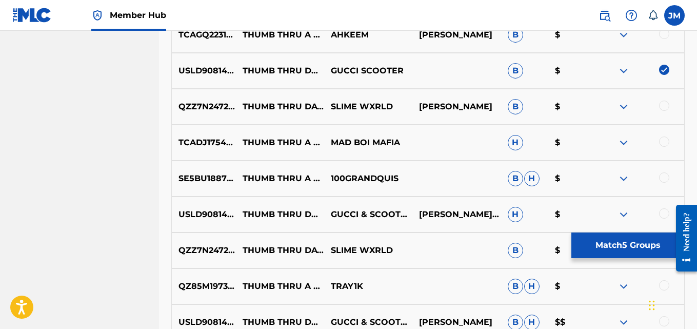
scroll to position [1524, 0]
click at [623, 108] on img at bounding box center [624, 106] width 12 height 12
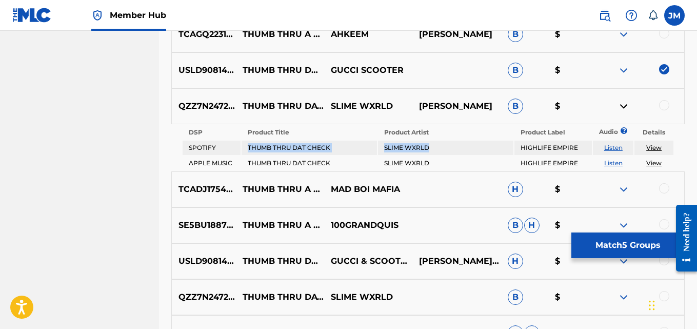
drag, startPoint x: 433, startPoint y: 152, endPoint x: 245, endPoint y: 152, distance: 187.8
click at [245, 152] on tr "SPOTIFY THUMB THRU DAT CHECK SLIME WXRLD HIGHLIFE EMPIRE Listen View" at bounding box center [428, 148] width 491 height 14
copy tr "THUMB THRU DAT CHECK SLIME WXRLD"
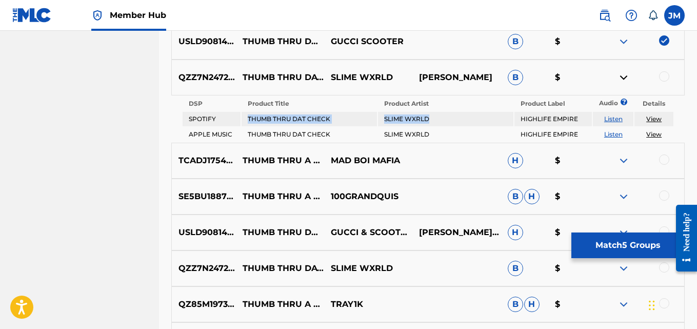
scroll to position [1557, 0]
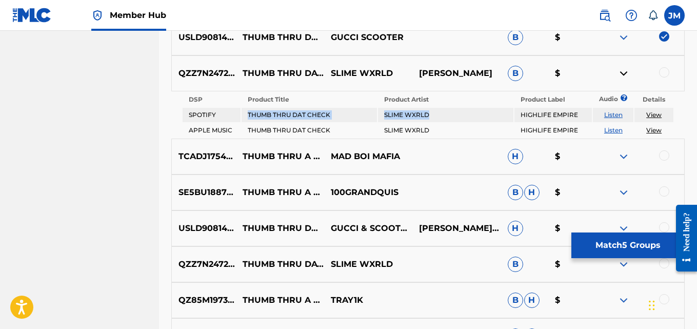
copy tr "THUMB THRU DAT CHECK SLIME WXRLD"
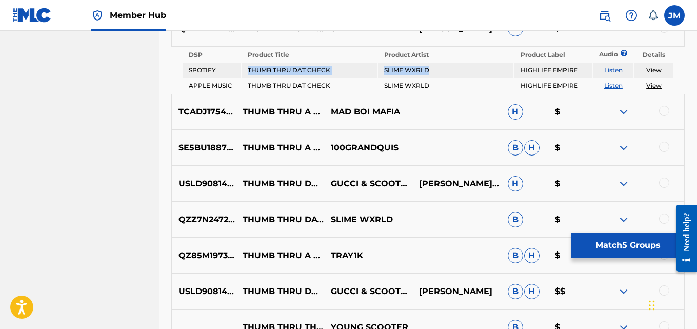
scroll to position [1602, 0]
click at [666, 185] on div at bounding box center [664, 182] width 10 height 10
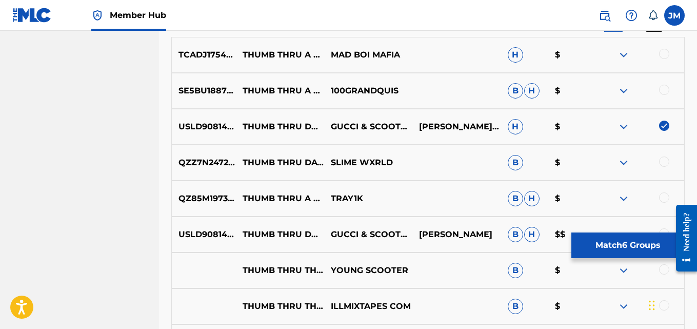
scroll to position [1660, 0]
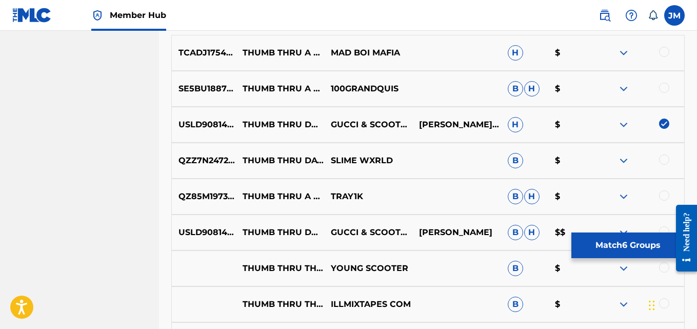
click at [663, 165] on div at bounding box center [664, 159] width 10 height 10
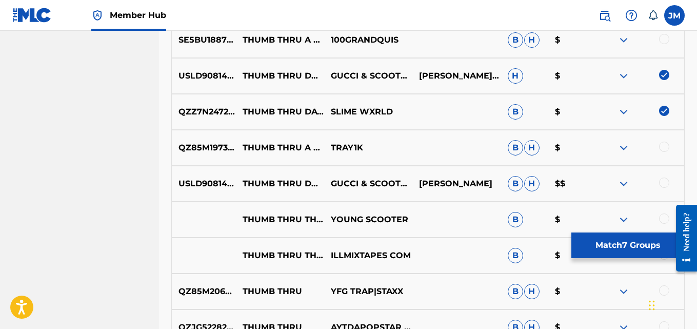
scroll to position [1710, 0]
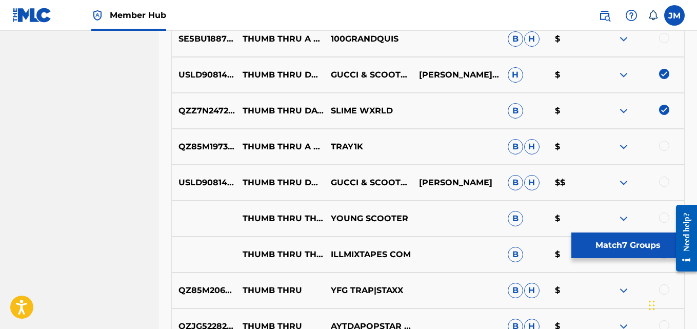
click at [665, 185] on div at bounding box center [664, 181] width 10 height 10
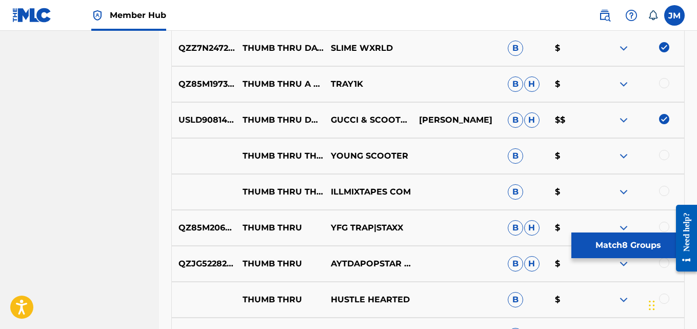
scroll to position [1773, 0]
click at [670, 158] on div at bounding box center [664, 154] width 10 height 10
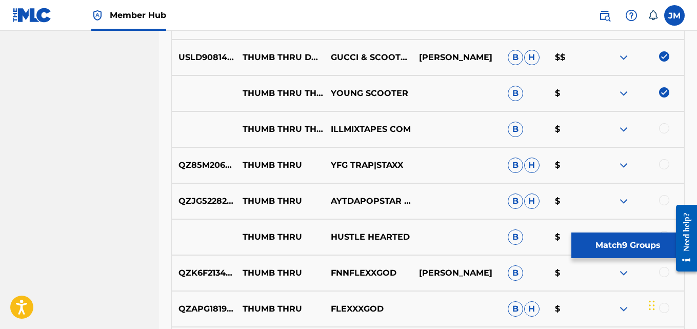
scroll to position [1836, 0]
click at [663, 133] on div at bounding box center [664, 128] width 10 height 10
click at [623, 135] on img at bounding box center [624, 129] width 12 height 12
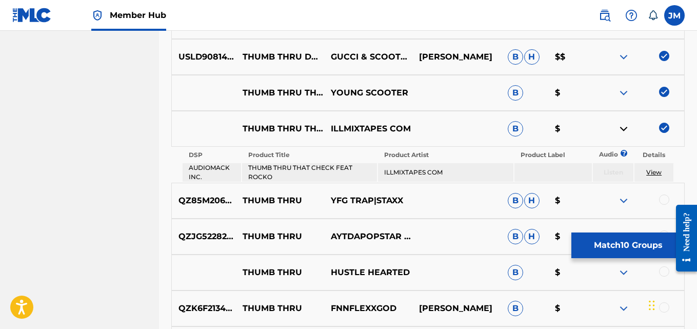
click at [623, 135] on img at bounding box center [624, 129] width 12 height 12
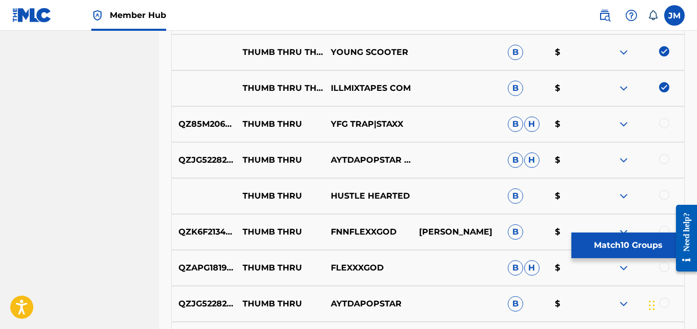
scroll to position [1882, 0]
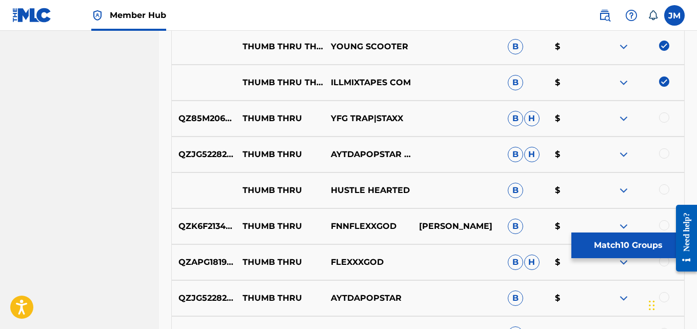
click at [664, 122] on div at bounding box center [664, 117] width 10 height 10
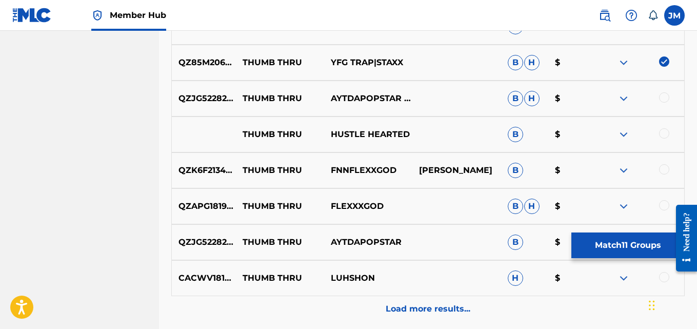
scroll to position [1939, 0]
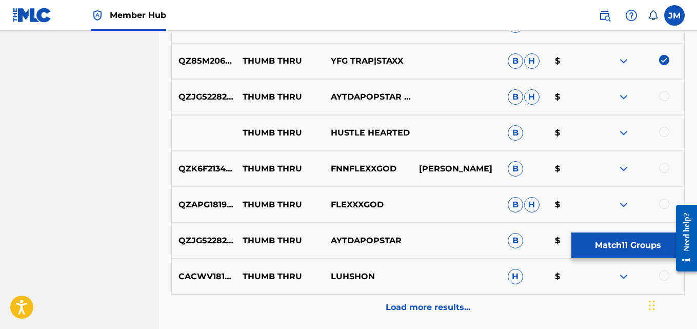
click at [624, 102] on img at bounding box center [624, 97] width 12 height 12
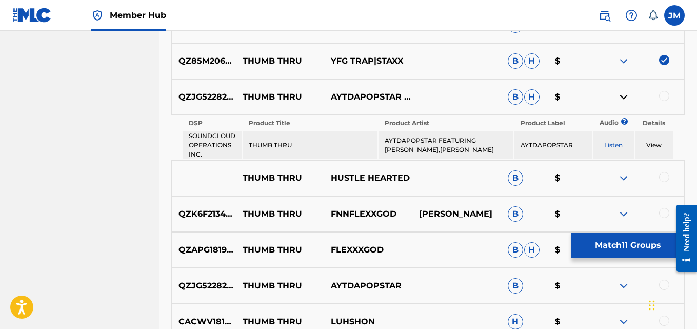
click at [624, 102] on img at bounding box center [624, 97] width 12 height 12
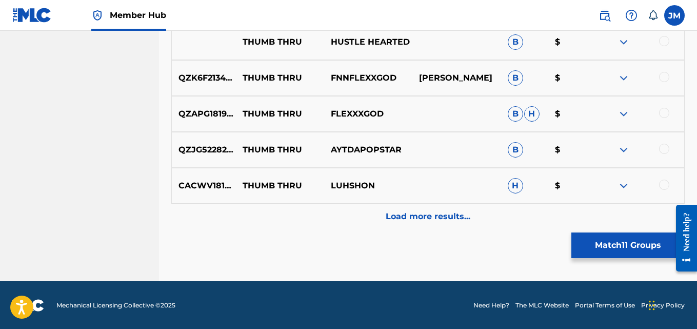
scroll to position [2035, 0]
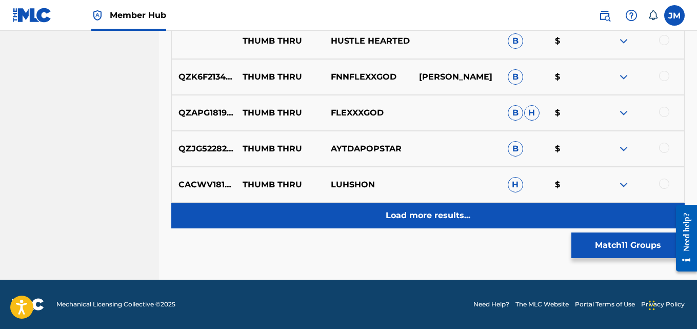
click at [446, 215] on p "Load more results..." at bounding box center [428, 215] width 85 height 12
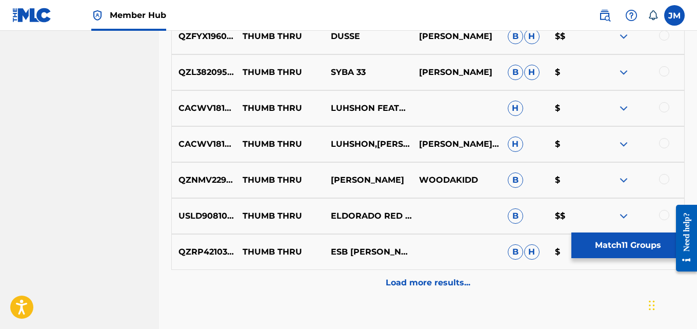
scroll to position [2013, 0]
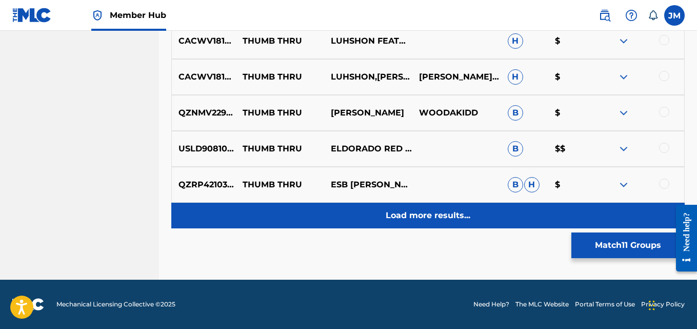
click at [427, 210] on p "Load more results..." at bounding box center [428, 215] width 85 height 12
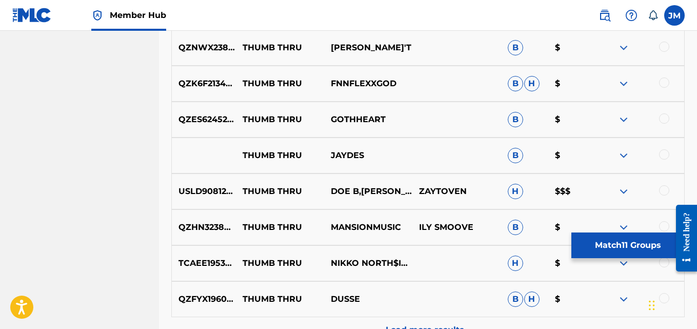
scroll to position [2372, 0]
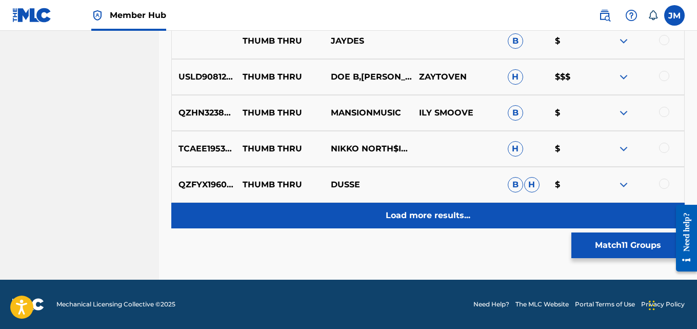
click at [463, 208] on div "Load more results..." at bounding box center [428, 216] width 514 height 26
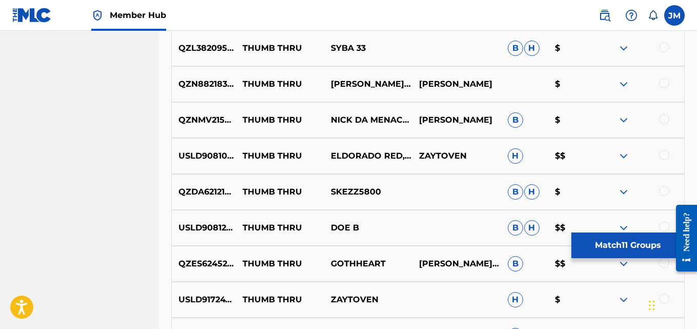
scroll to position [2568, 0]
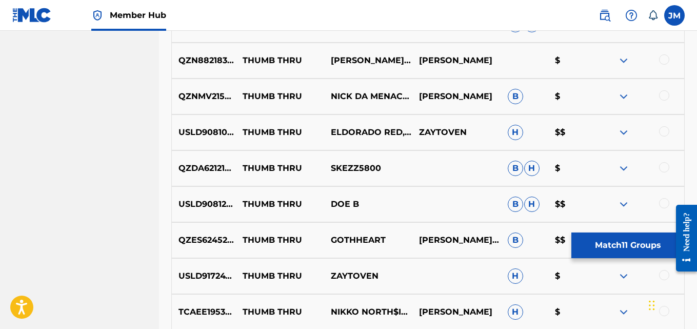
click at [619, 135] on img at bounding box center [624, 132] width 12 height 12
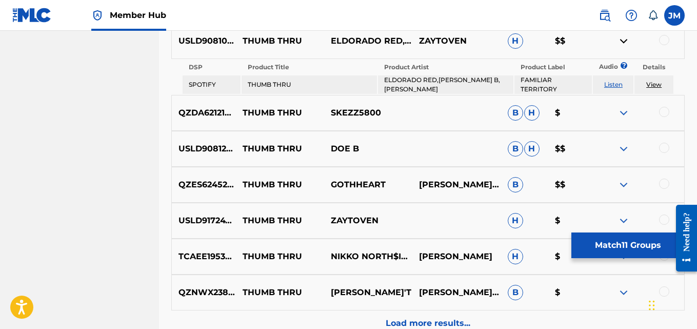
scroll to position [2767, 0]
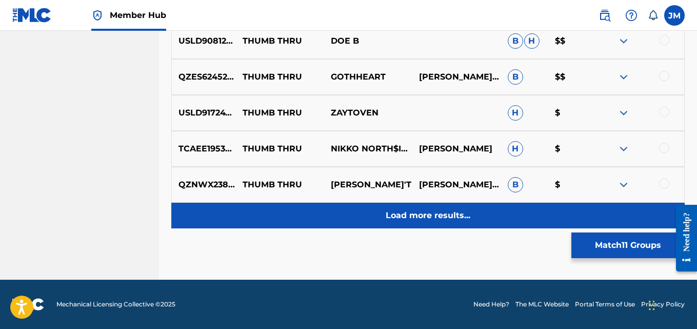
click at [424, 214] on p "Load more results..." at bounding box center [428, 215] width 85 height 12
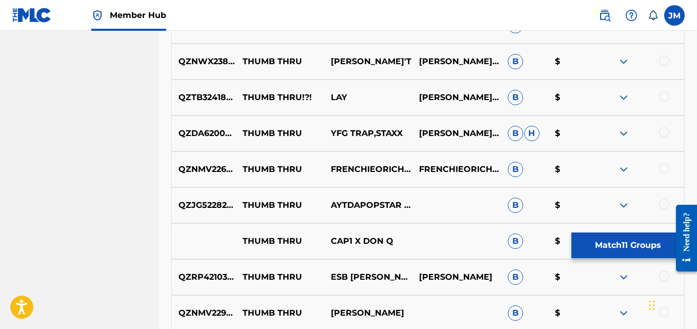
scroll to position [2860, 0]
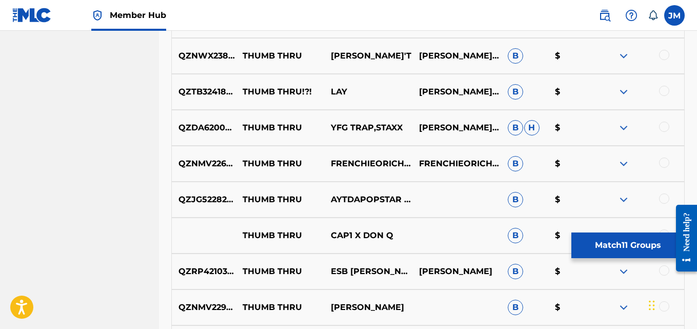
click at [623, 126] on img at bounding box center [624, 128] width 12 height 12
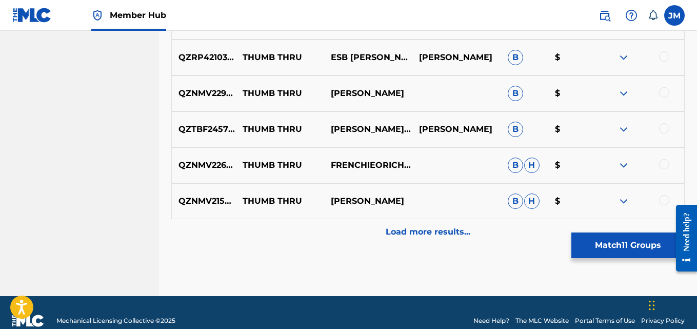
scroll to position [3129, 0]
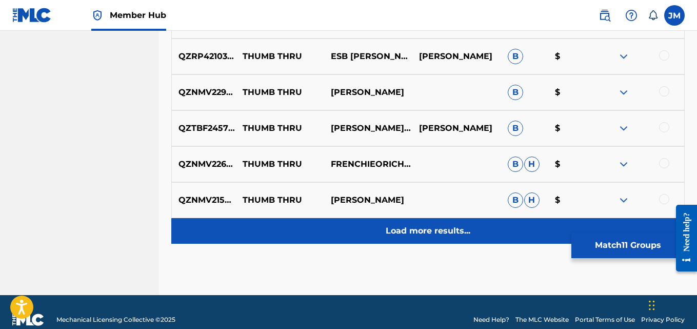
click at [445, 228] on p "Load more results..." at bounding box center [428, 231] width 85 height 12
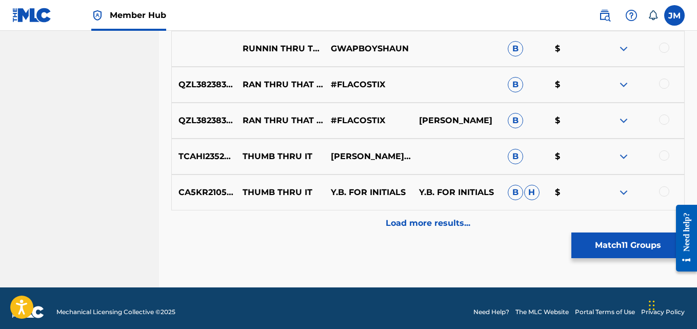
scroll to position [3449, 0]
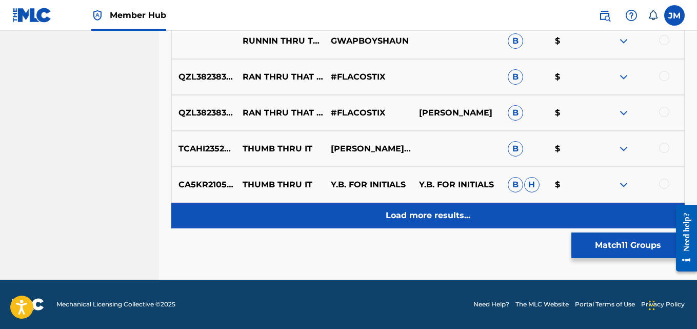
click at [430, 213] on p "Load more results..." at bounding box center [428, 215] width 85 height 12
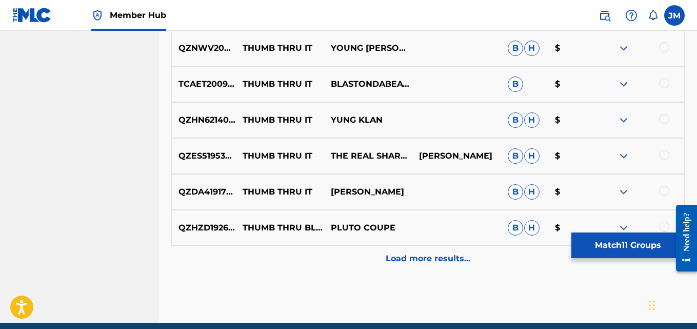
scroll to position [3809, 0]
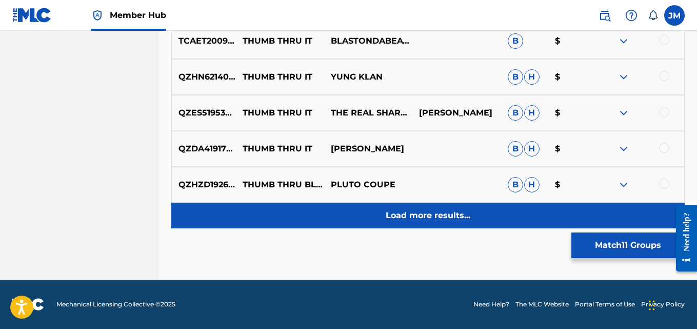
click at [424, 214] on p "Load more results..." at bounding box center [428, 215] width 85 height 12
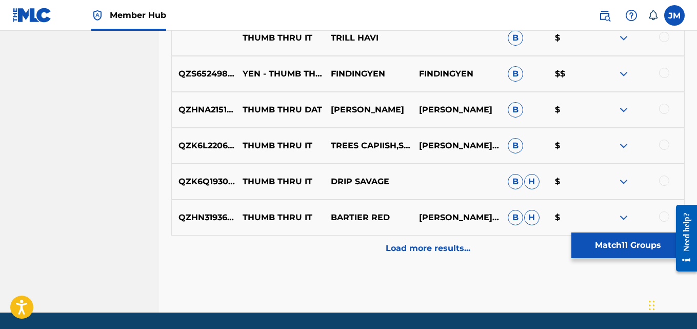
scroll to position [4168, 0]
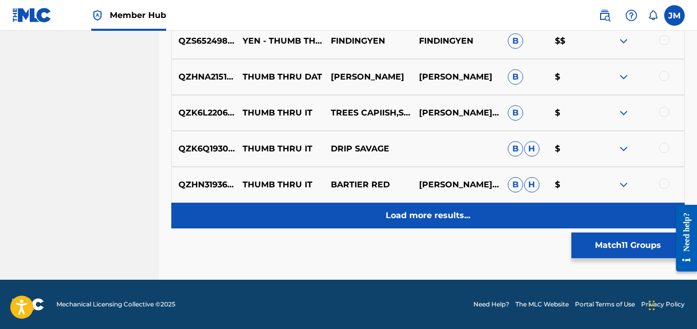
click at [439, 214] on p "Load more results..." at bounding box center [428, 215] width 85 height 12
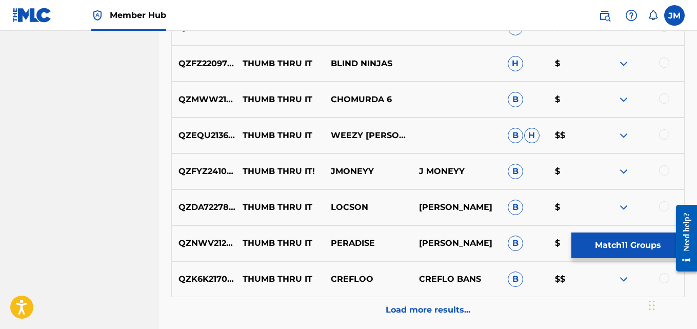
scroll to position [4527, 0]
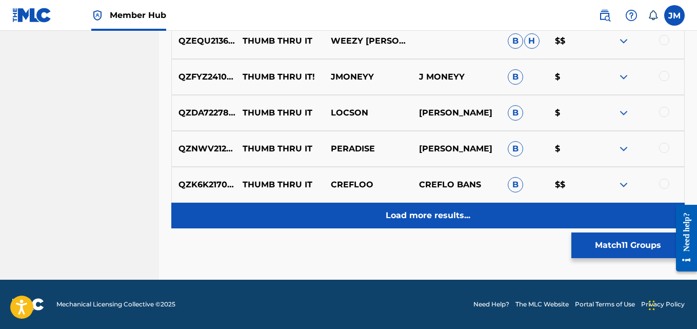
click at [450, 217] on p "Load more results..." at bounding box center [428, 215] width 85 height 12
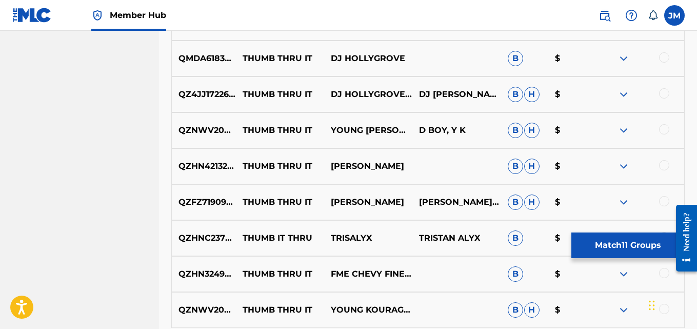
scroll to position [4886, 0]
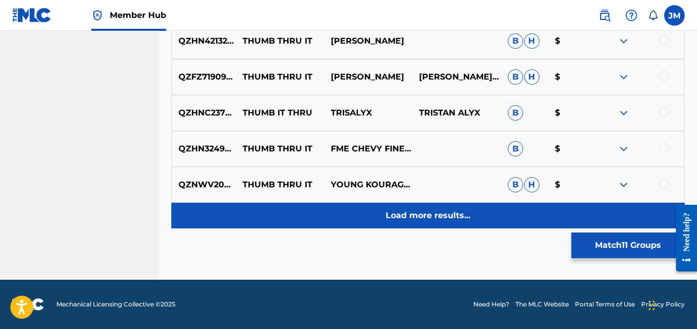
click at [443, 218] on p "Load more results..." at bounding box center [428, 215] width 85 height 12
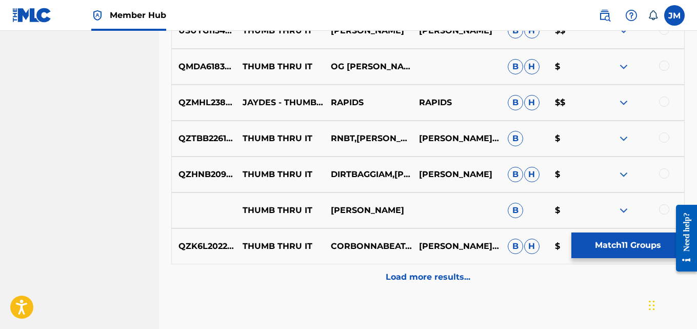
scroll to position [5245, 0]
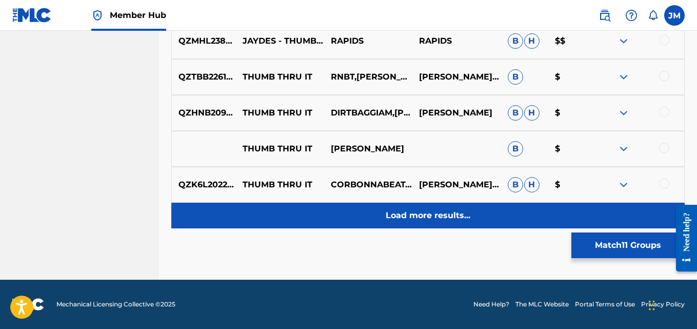
click at [438, 207] on div "Load more results..." at bounding box center [428, 216] width 514 height 26
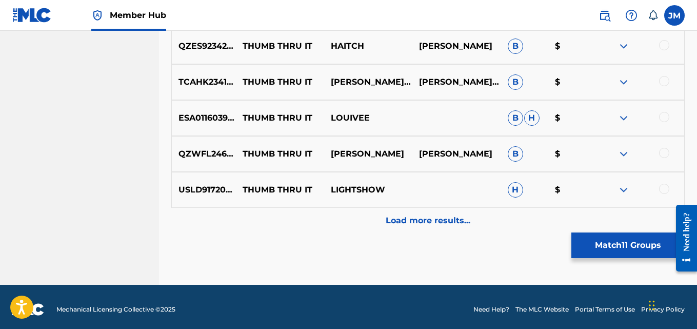
scroll to position [5604, 0]
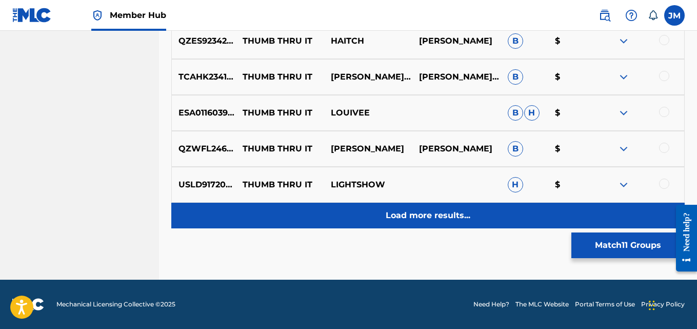
click at [470, 213] on p "Load more results..." at bounding box center [428, 215] width 85 height 12
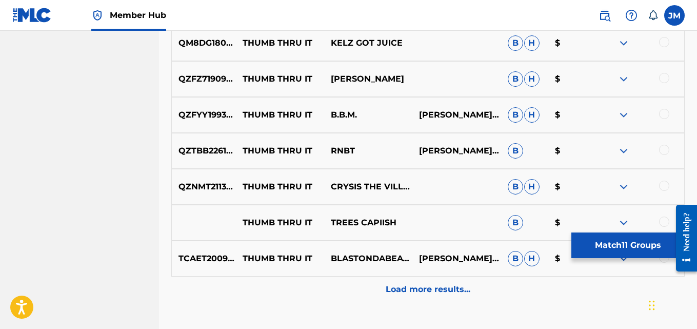
scroll to position [5963, 0]
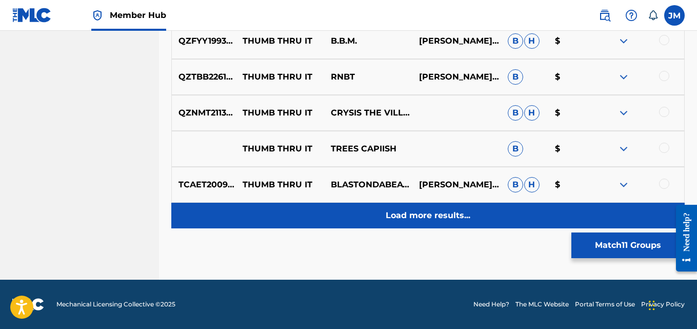
click at [453, 210] on p "Load more results..." at bounding box center [428, 215] width 85 height 12
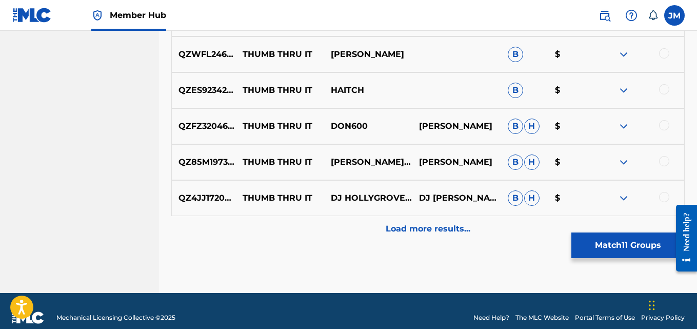
scroll to position [6323, 0]
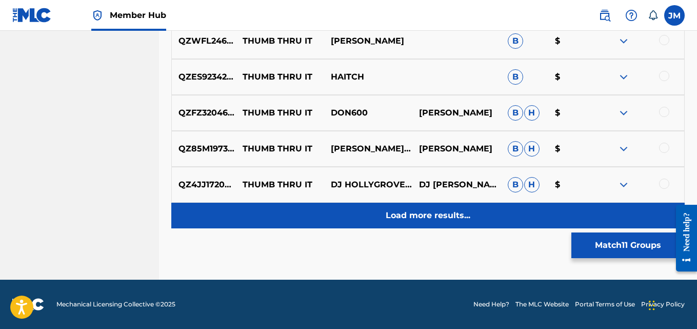
click at [431, 210] on p "Load more results..." at bounding box center [428, 215] width 85 height 12
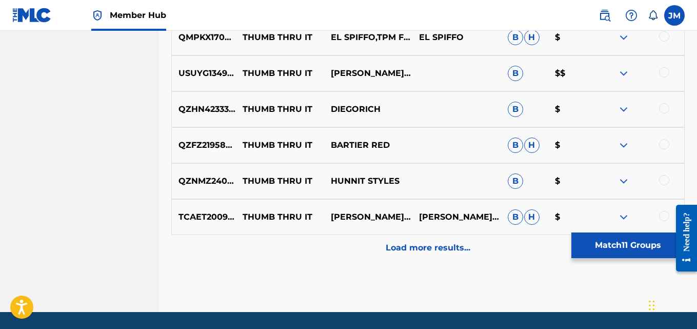
scroll to position [6682, 0]
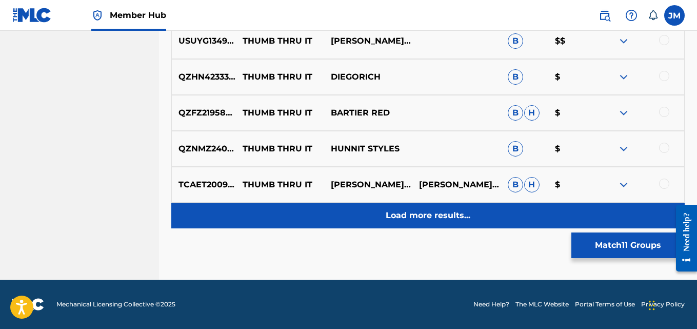
click at [436, 218] on p "Load more results..." at bounding box center [428, 215] width 85 height 12
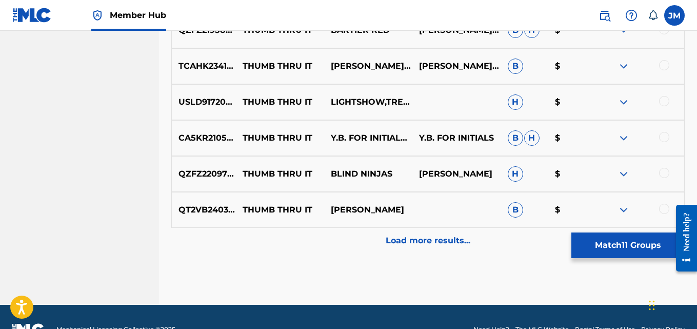
scroll to position [7041, 0]
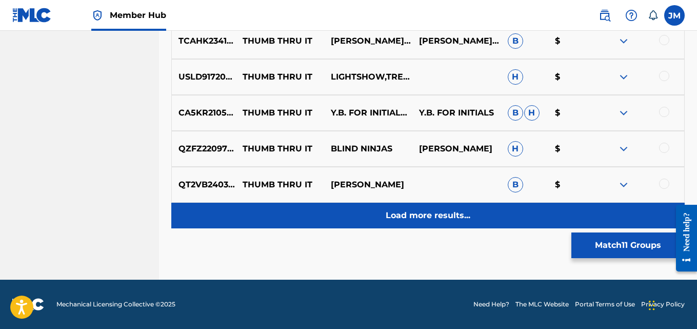
click at [410, 220] on p "Load more results..." at bounding box center [428, 215] width 85 height 12
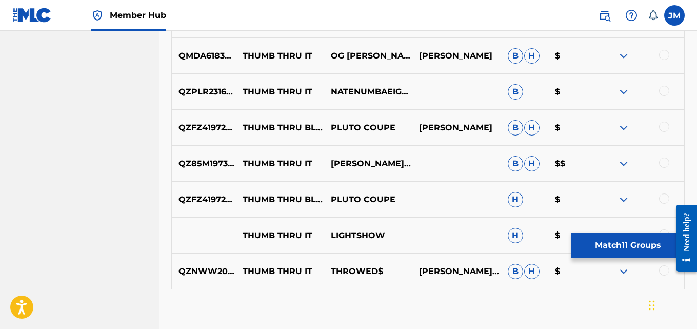
scroll to position [7374, 0]
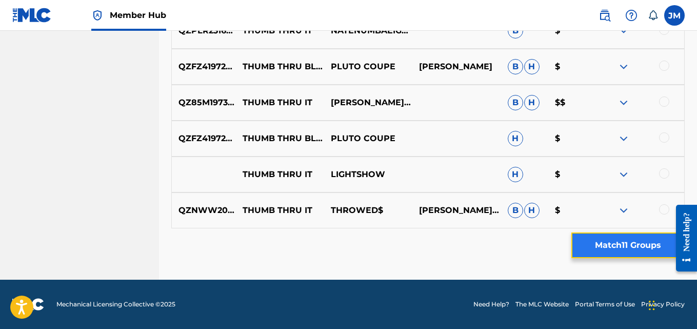
click at [602, 250] on button "Match 11 Groups" at bounding box center [628, 245] width 113 height 26
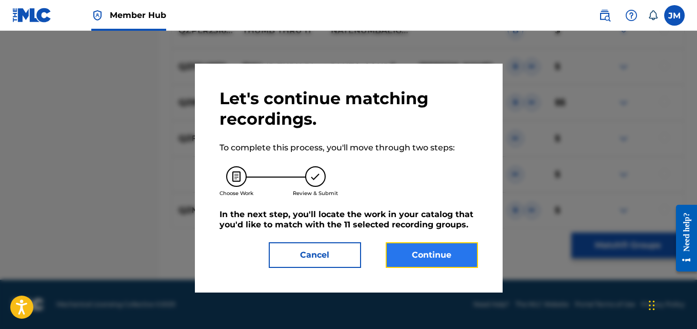
click at [421, 260] on button "Continue" at bounding box center [432, 255] width 92 height 26
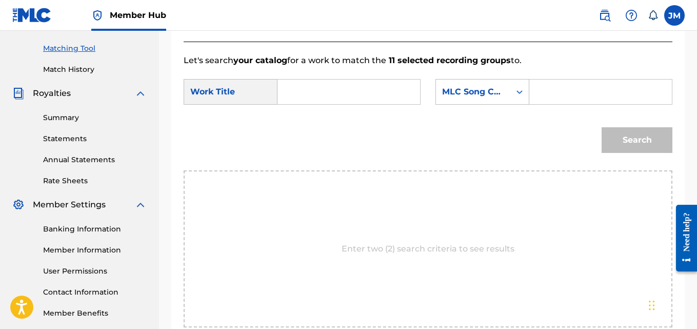
scroll to position [257, 0]
click at [372, 103] on input "Search Form" at bounding box center [348, 91] width 125 height 25
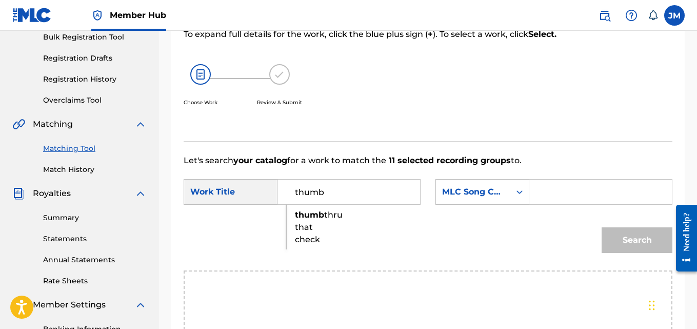
scroll to position [160, 0]
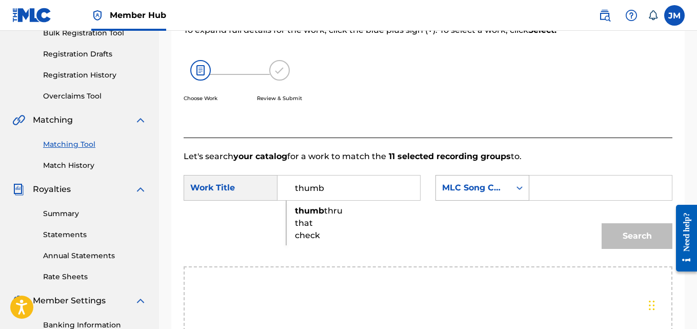
click at [520, 193] on icon "Search Form" at bounding box center [520, 188] width 10 height 10
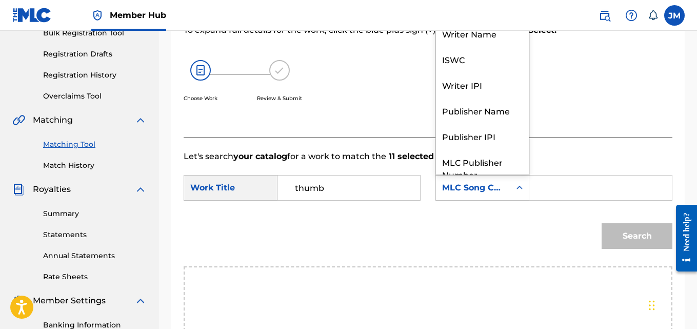
scroll to position [38, 0]
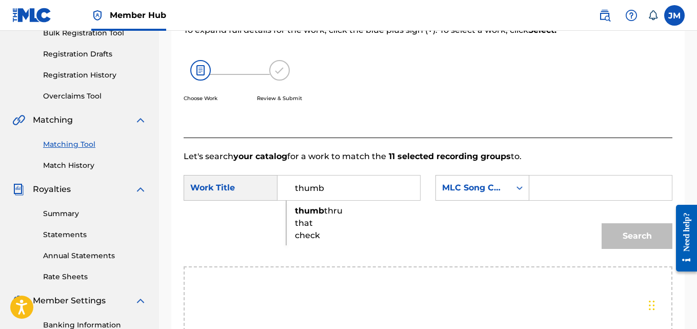
drag, startPoint x: 340, startPoint y: 201, endPoint x: 297, endPoint y: 195, distance: 43.5
click at [297, 195] on input "thumb" at bounding box center [348, 187] width 125 height 25
click at [306, 234] on span "thru that check" at bounding box center [319, 223] width 48 height 34
type input "thumb thru that check"
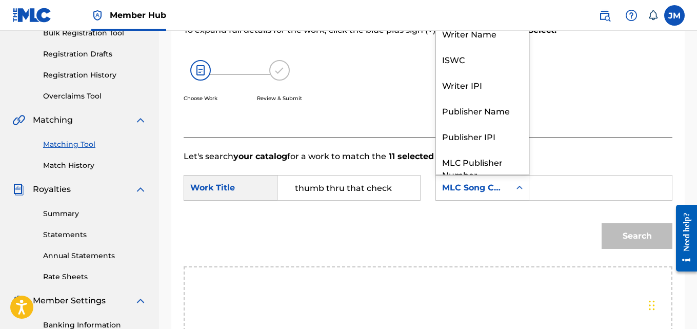
click at [513, 197] on div "Search Form" at bounding box center [520, 188] width 18 height 18
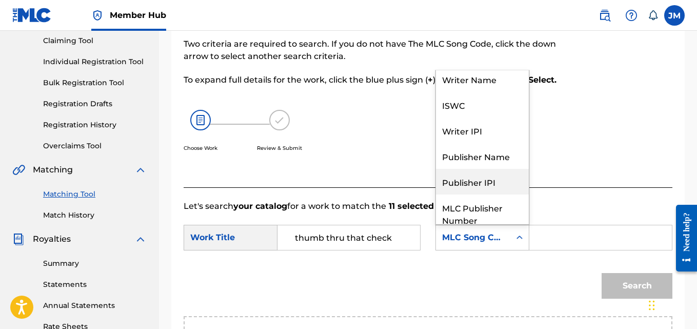
scroll to position [4, 0]
click at [474, 169] on div "Publisher Name" at bounding box center [482, 157] width 93 height 26
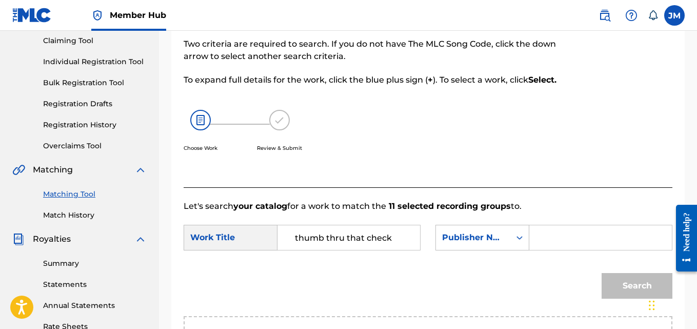
click at [569, 249] on input "Search Form" at bounding box center [600, 237] width 125 height 25
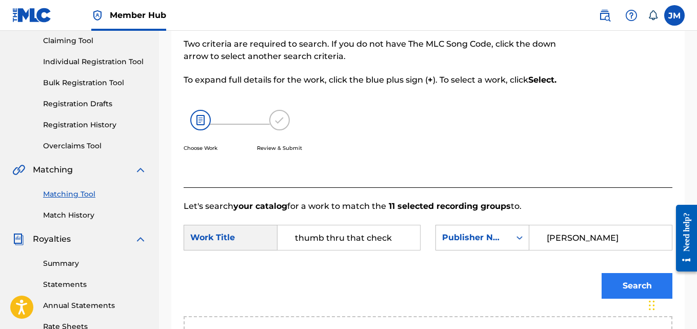
type input "jon miller"
click at [630, 293] on button "Search" at bounding box center [637, 286] width 71 height 26
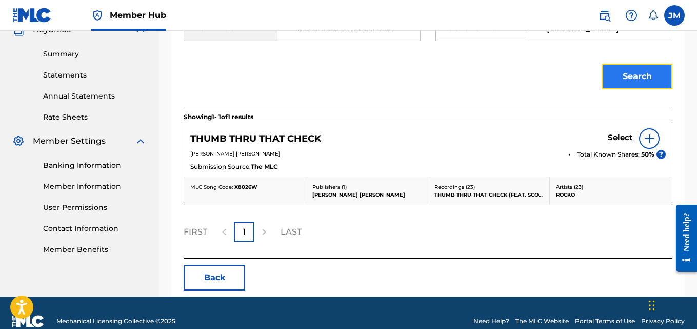
scroll to position [318, 0]
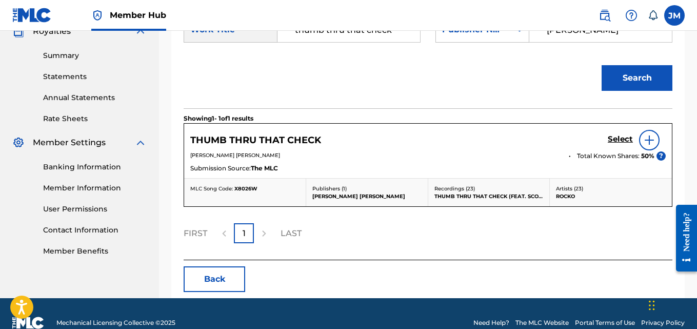
click at [649, 146] on img at bounding box center [649, 140] width 12 height 12
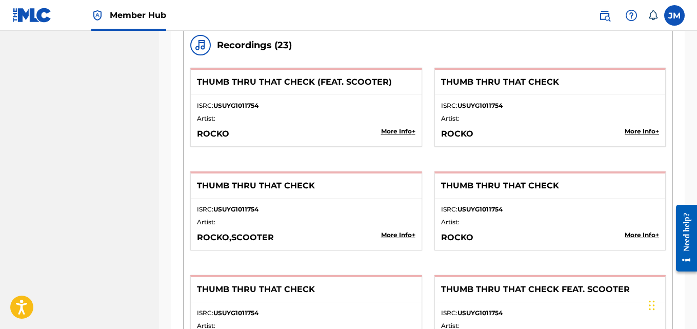
scroll to position [917, 0]
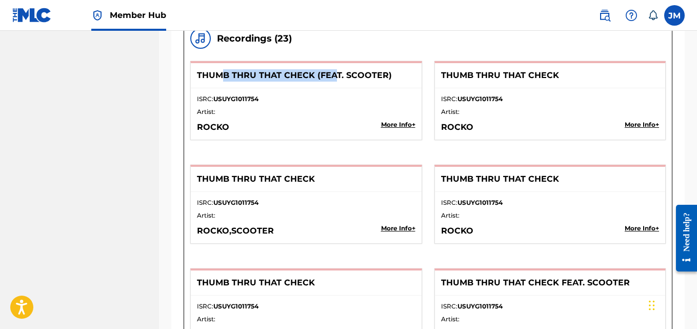
drag, startPoint x: 222, startPoint y: 67, endPoint x: 333, endPoint y: 83, distance: 112.0
click at [335, 84] on div "Recordings ( 23 ) THUMB THRU THAT CHECK (FEAT. SCOOTER) ISRC: USUYG1011754 Arti…" at bounding box center [428, 303] width 476 height 551
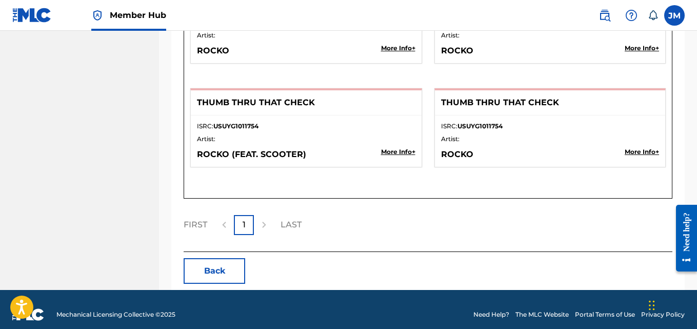
scroll to position [1312, 0]
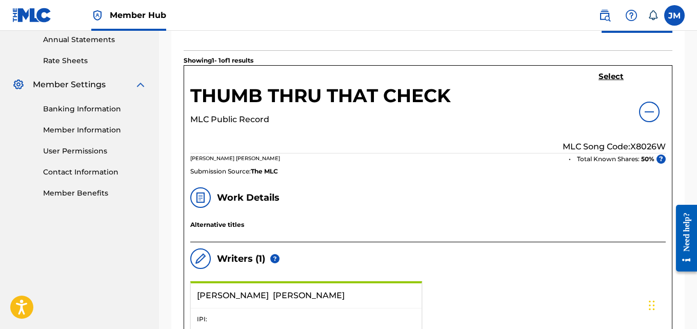
scroll to position [376, 0]
click at [609, 82] on h5 "Select" at bounding box center [611, 77] width 25 height 10
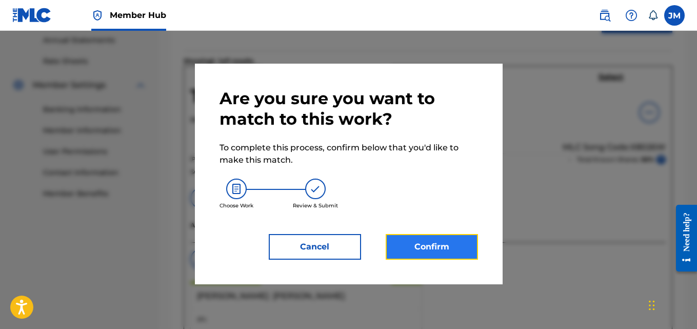
click at [420, 247] on button "Confirm" at bounding box center [432, 247] width 92 height 26
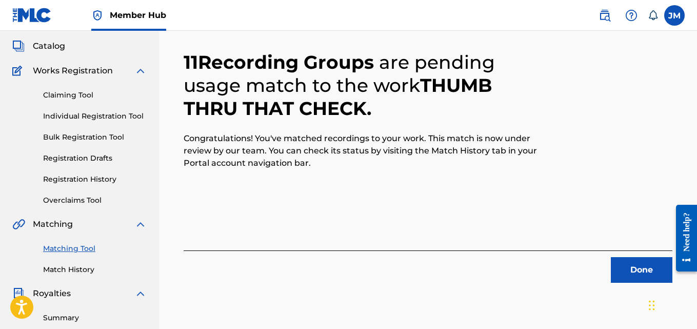
scroll to position [55, 0]
